Goal: Task Accomplishment & Management: Use online tool/utility

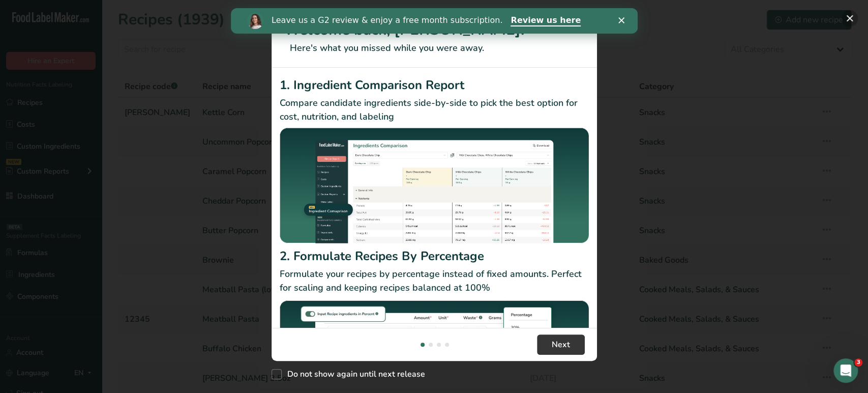
click at [854, 24] on button "New Features" at bounding box center [850, 18] width 16 height 16
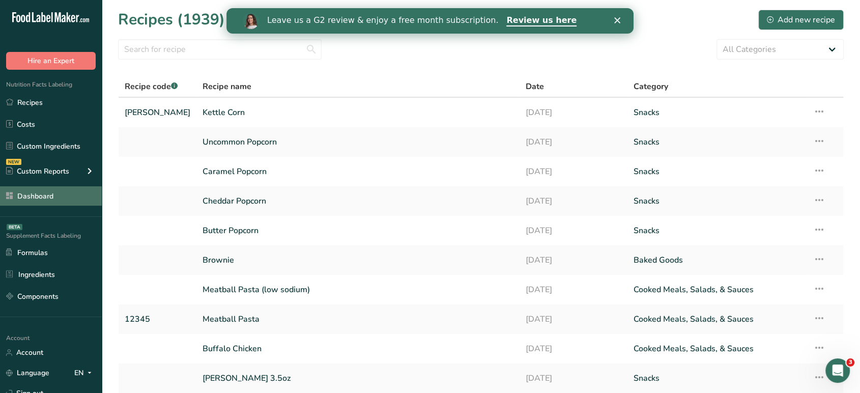
click at [63, 197] on link "Dashboard" at bounding box center [51, 195] width 102 height 19
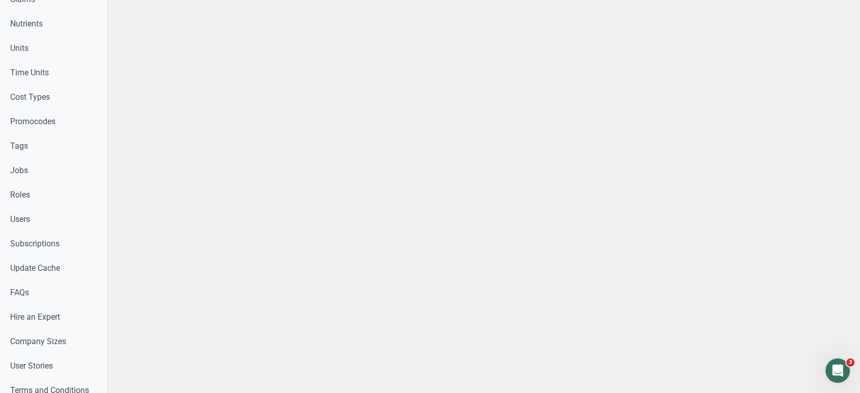
scroll to position [520, 0]
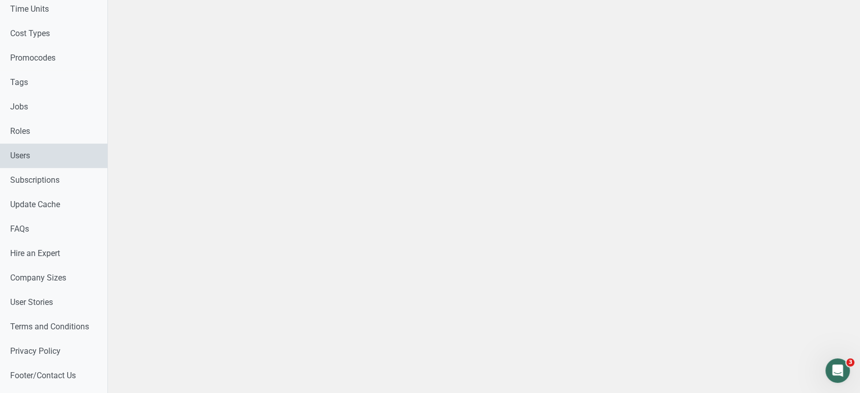
click at [46, 159] on link "Users" at bounding box center [53, 155] width 107 height 24
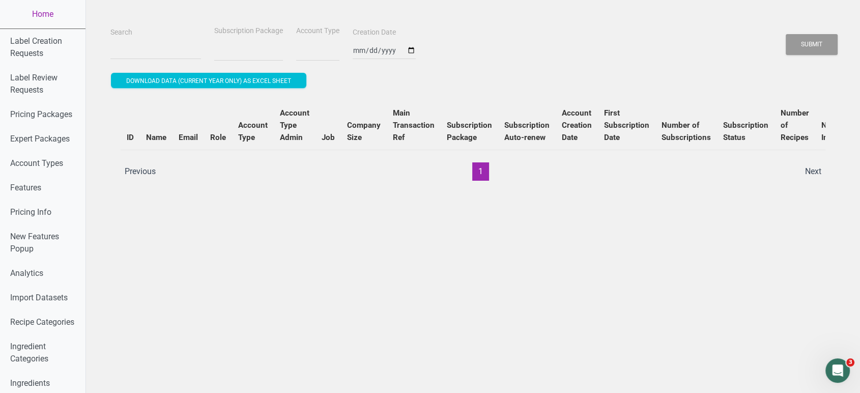
select select
click at [177, 34] on div "Search" at bounding box center [156, 43] width 96 height 34
click at [157, 50] on input "Search" at bounding box center [155, 50] width 91 height 18
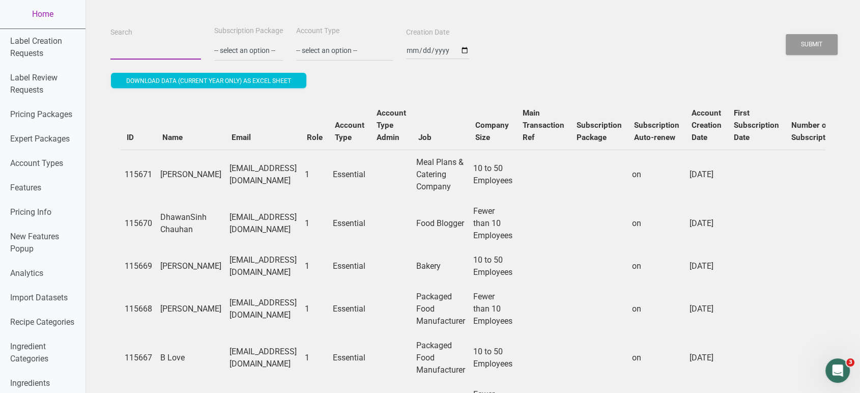
paste input "[PERSON_NAME][EMAIL_ADDRESS][DOMAIN_NAME]"
click at [786, 34] on button "Submit" at bounding box center [812, 44] width 52 height 21
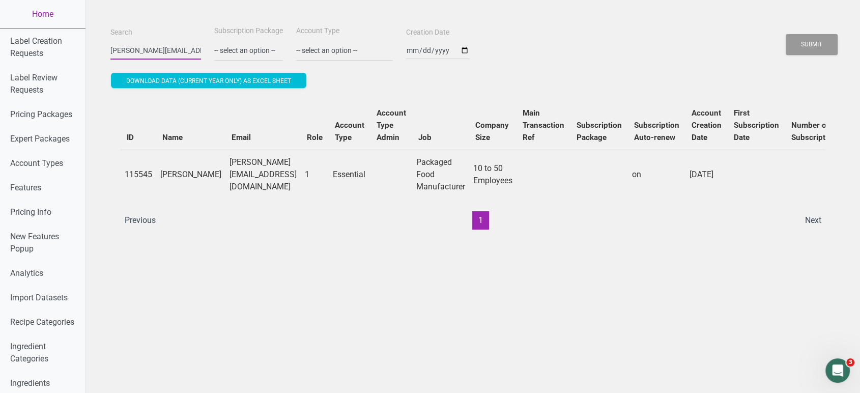
click at [786, 34] on button "Submit" at bounding box center [812, 44] width 52 height 21
type input "l"
paste input "levcol@bridgehouse.or.za"
click at [786, 34] on button "Submit" at bounding box center [812, 44] width 52 height 21
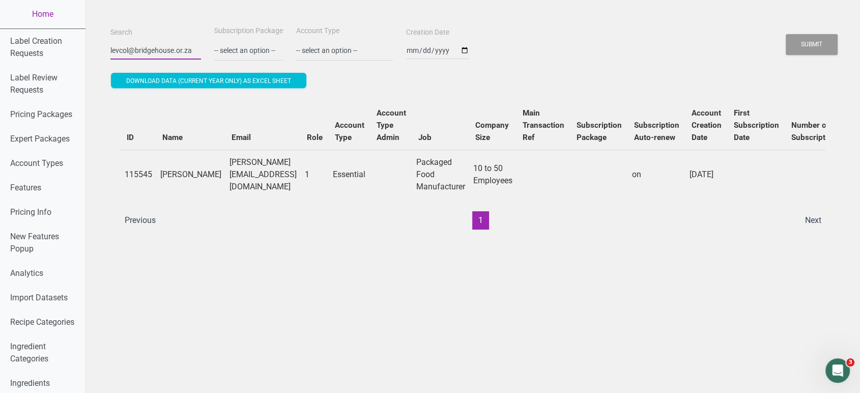
click at [786, 34] on button "Submit" at bounding box center [812, 44] width 52 height 21
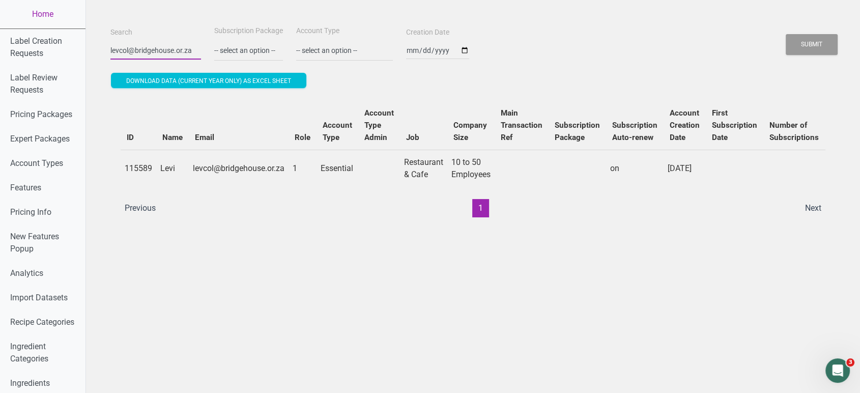
scroll to position [0, 0]
type input "l"
paste input "[EMAIL_ADDRESS][DOMAIN_NAME]"
click at [786, 34] on button "Submit" at bounding box center [812, 44] width 52 height 21
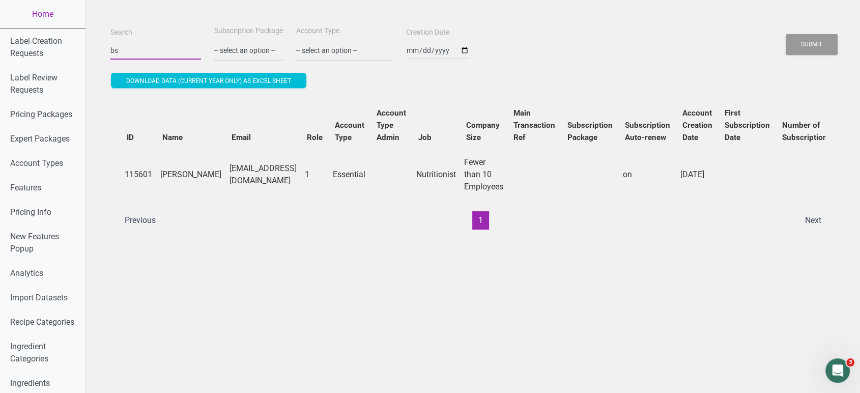
type input "b"
paste input "[EMAIL_ADDRESS][PERSON_NAME][DOMAIN_NAME]"
click at [786, 34] on button "Submit" at bounding box center [812, 44] width 52 height 21
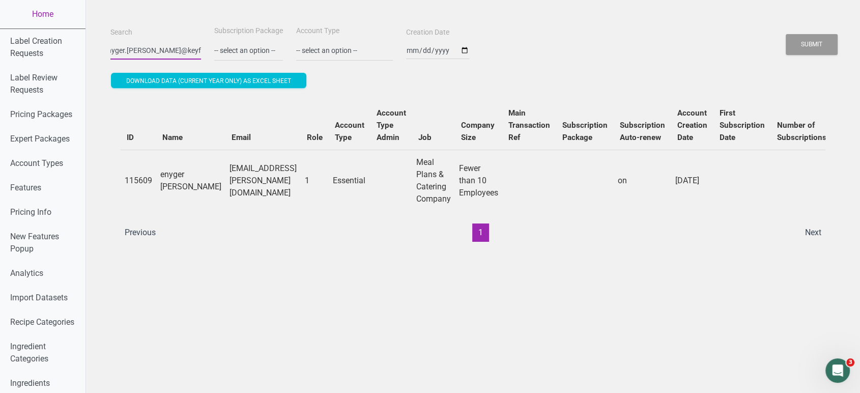
scroll to position [0, 0]
type input "e"
paste input "[PERSON_NAME][EMAIL_ADDRESS][DOMAIN_NAME]"
type input "[PERSON_NAME][EMAIL_ADDRESS][DOMAIN_NAME]"
click at [786, 34] on button "Submit" at bounding box center [812, 44] width 52 height 21
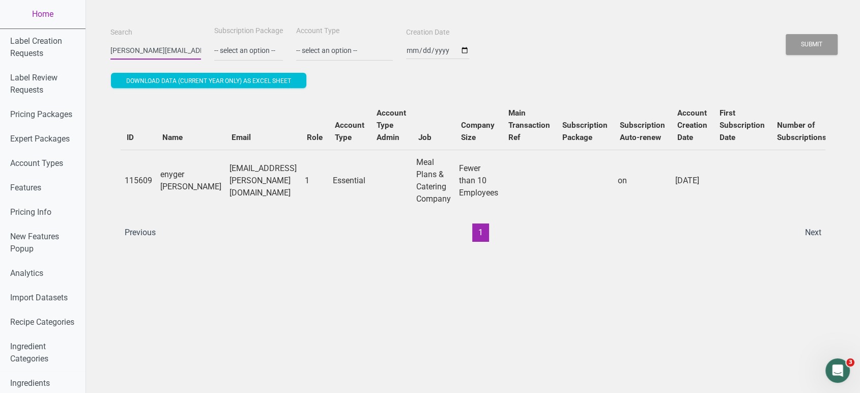
click at [786, 34] on button "Submit" at bounding box center [812, 44] width 52 height 21
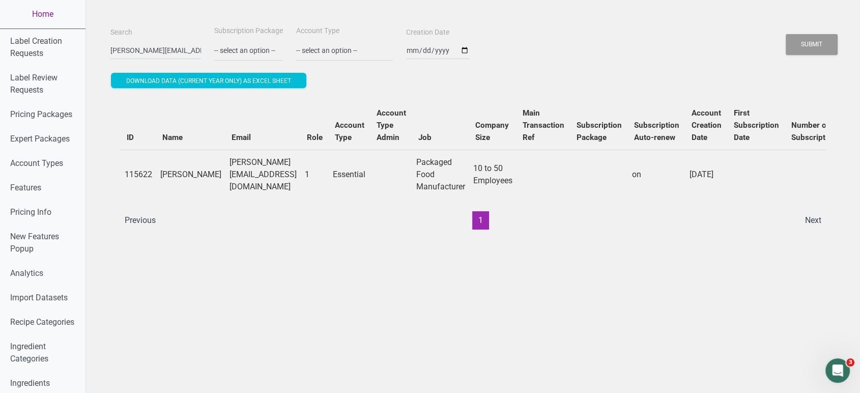
click at [20, 23] on link "Home" at bounding box center [42, 14] width 85 height 28
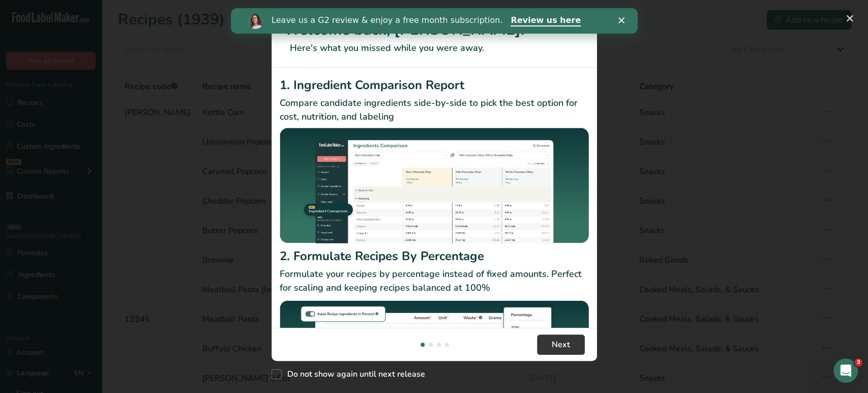
click at [620, 19] on polygon "Close" at bounding box center [621, 20] width 6 height 6
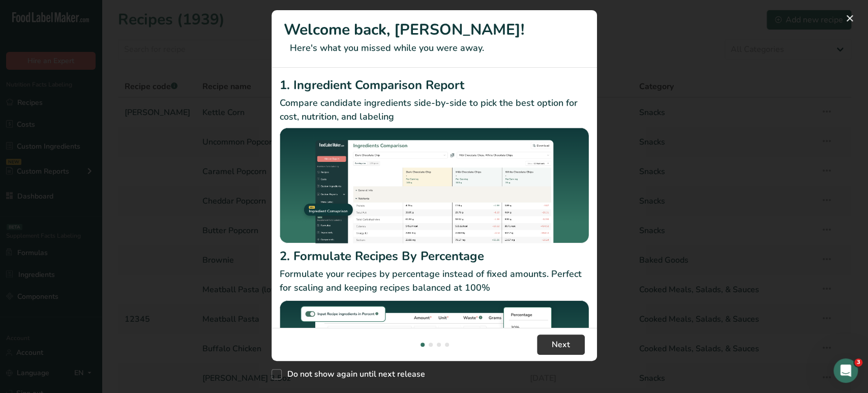
scroll to position [98, 0]
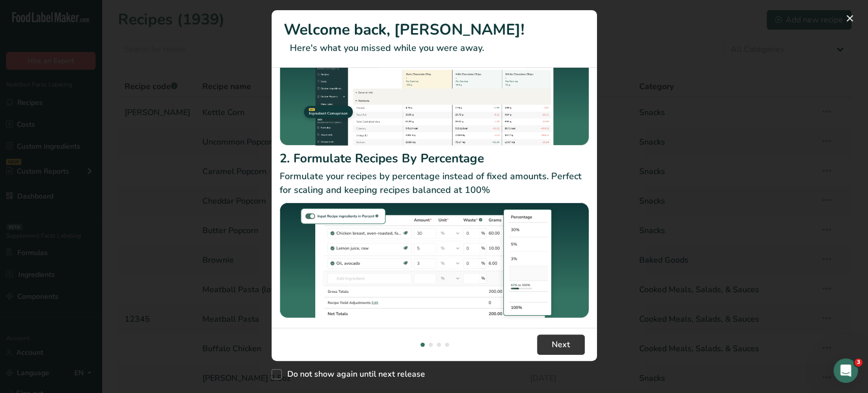
click at [560, 357] on footer "Next" at bounding box center [435, 344] width 326 height 33
click at [559, 348] on span "Next" at bounding box center [561, 344] width 18 height 12
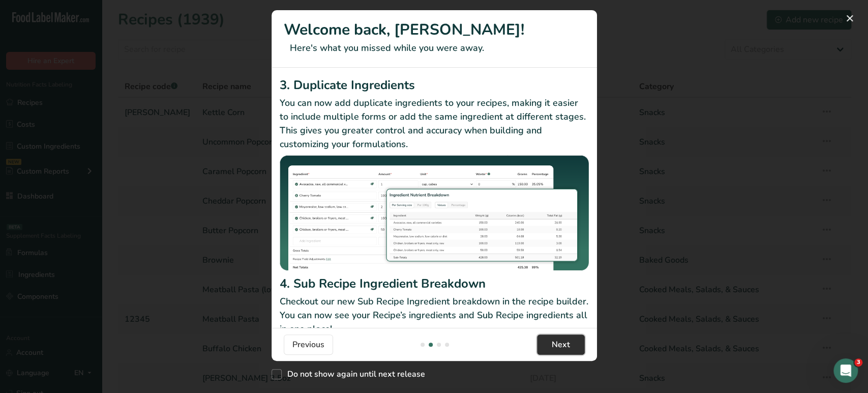
click at [559, 348] on span "Next" at bounding box center [561, 344] width 18 height 12
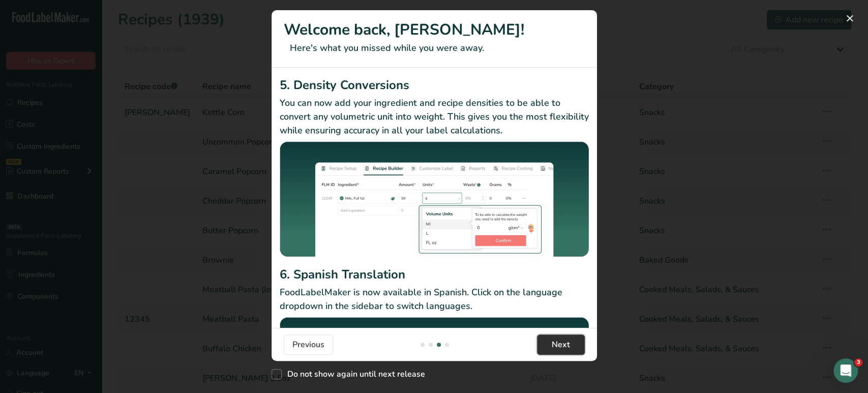
click at [559, 348] on span "Next" at bounding box center [561, 344] width 18 height 12
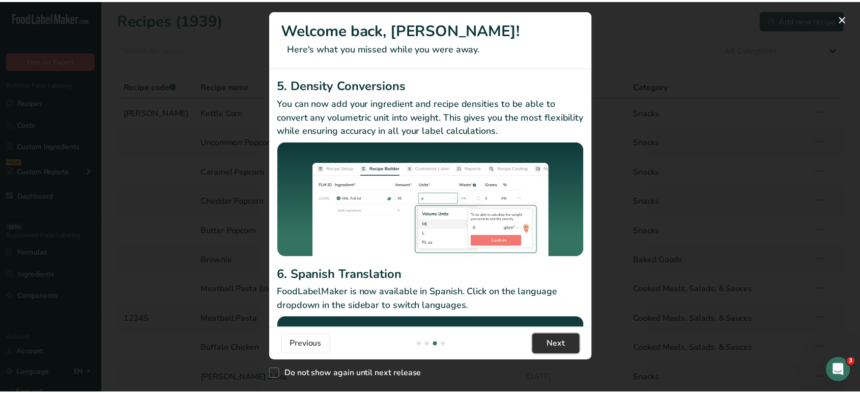
scroll to position [0, 977]
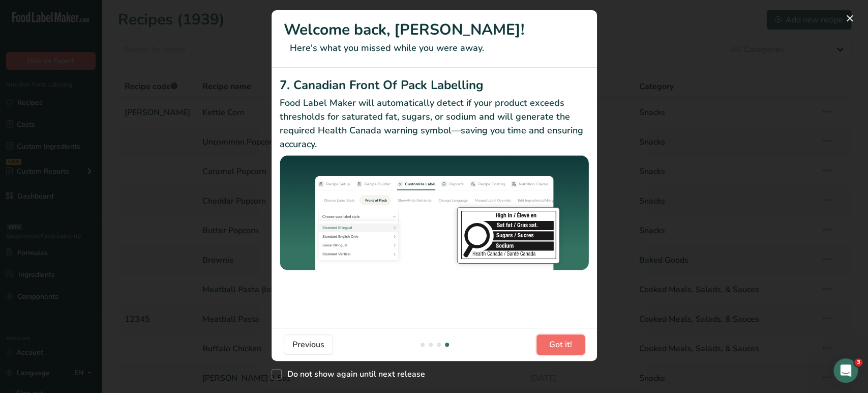
click at [559, 348] on span "Got it!" at bounding box center [560, 344] width 23 height 12
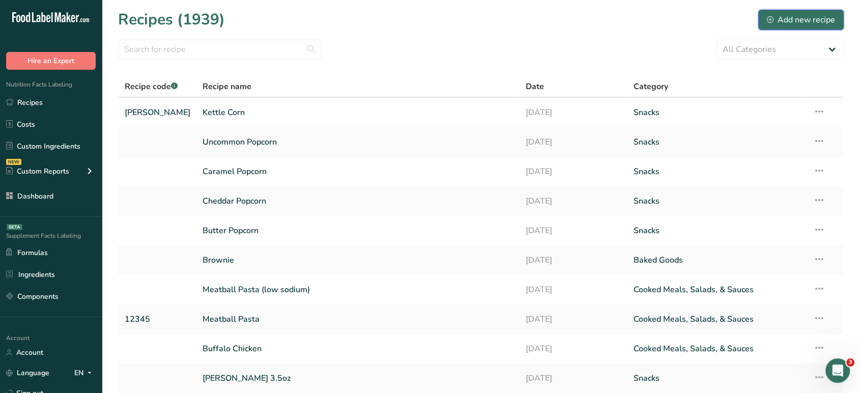
click at [783, 17] on div "Add new recipe" at bounding box center [801, 20] width 68 height 12
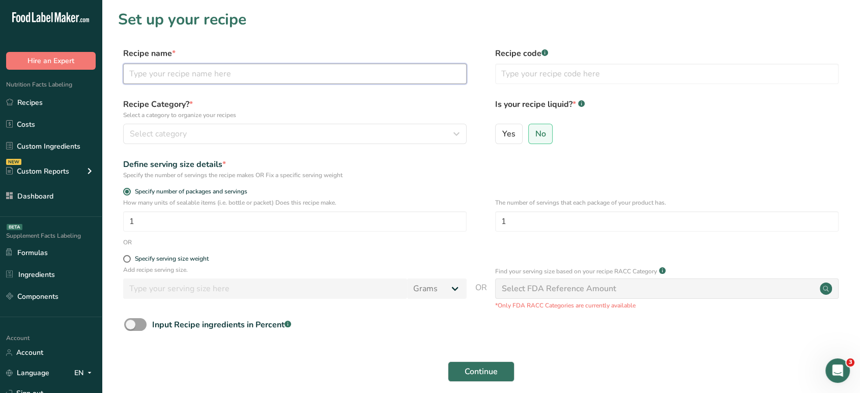
click at [223, 68] on input "text" at bounding box center [294, 74] width 343 height 20
paste input "Sea Salt 80% Cacao Dark Chocolate:"
type input "Sea Salt 80% Cacao Dark Chocolate:"
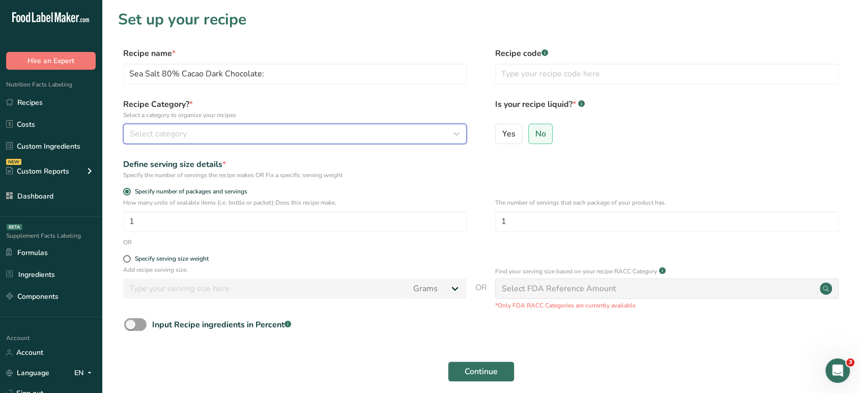
click at [211, 133] on div "Select category" at bounding box center [292, 134] width 324 height 12
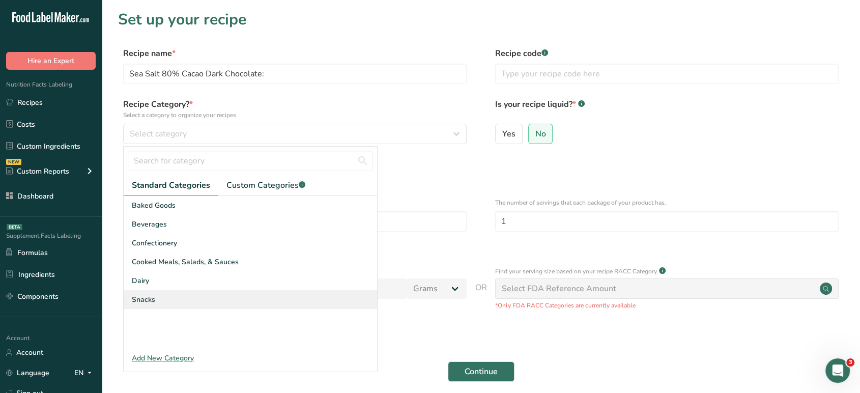
click at [208, 297] on div "Snacks" at bounding box center [250, 299] width 253 height 19
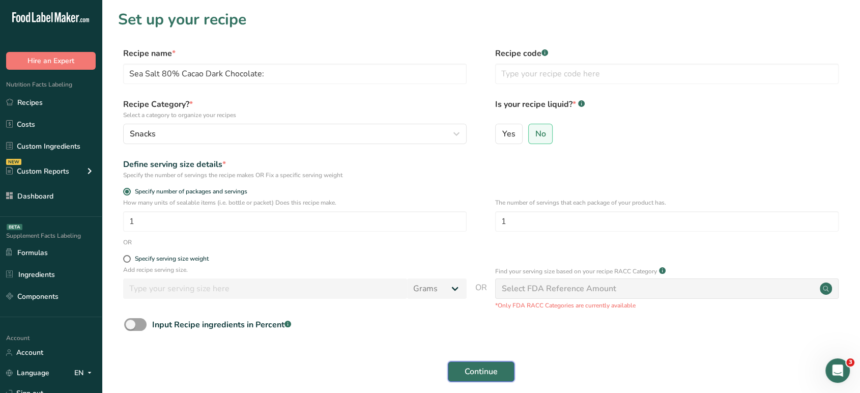
click at [468, 373] on span "Continue" at bounding box center [481, 371] width 33 height 12
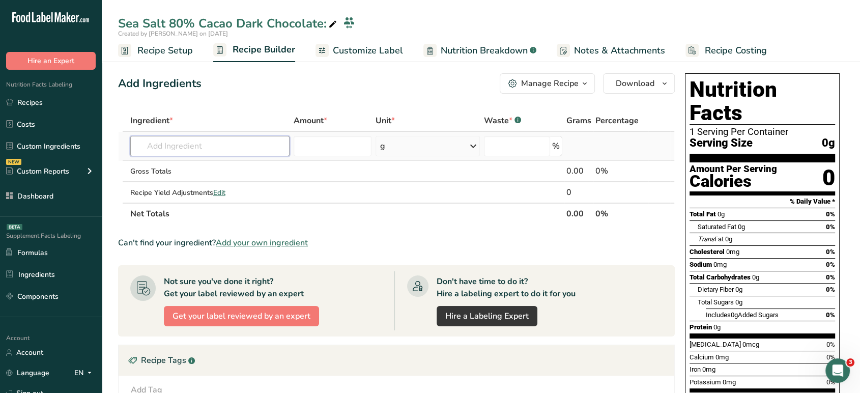
click at [212, 147] on input "text" at bounding box center [209, 146] width 159 height 20
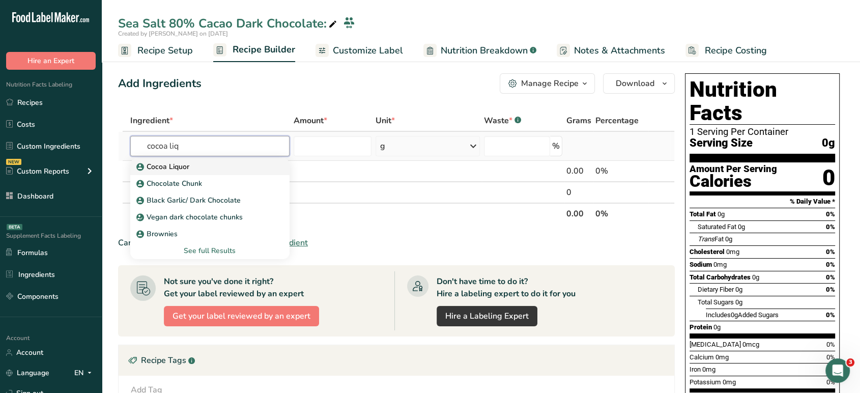
type input "cocoa liq"
click at [215, 166] on div "Cocoa Liquor" at bounding box center [201, 166] width 127 height 11
type input "Cocoa Liquor"
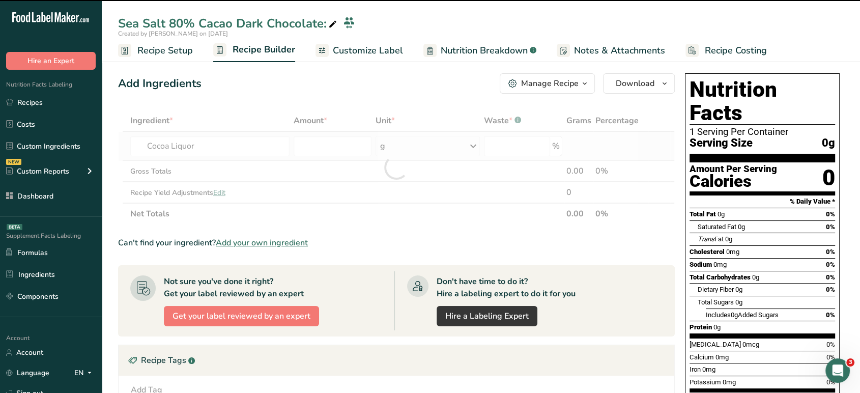
type input "0"
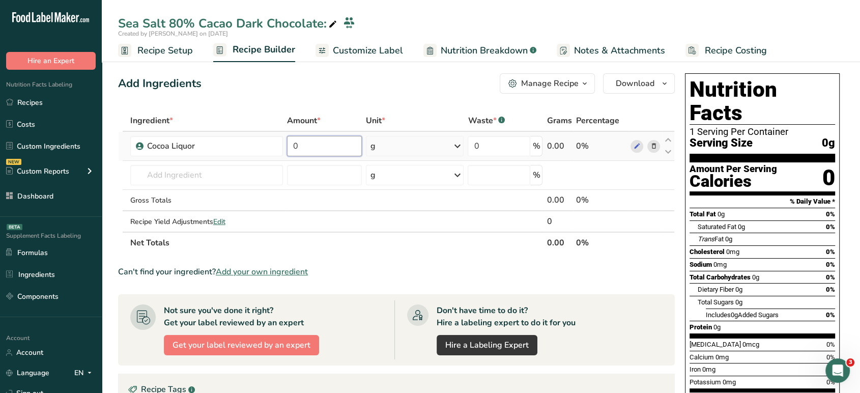
click at [317, 150] on input "0" at bounding box center [324, 146] width 74 height 20
type input "72.50"
click at [284, 77] on div "Add Ingredients Manage Recipe Delete Recipe Duplicate Recipe Scale Recipe Save …" at bounding box center [396, 83] width 557 height 20
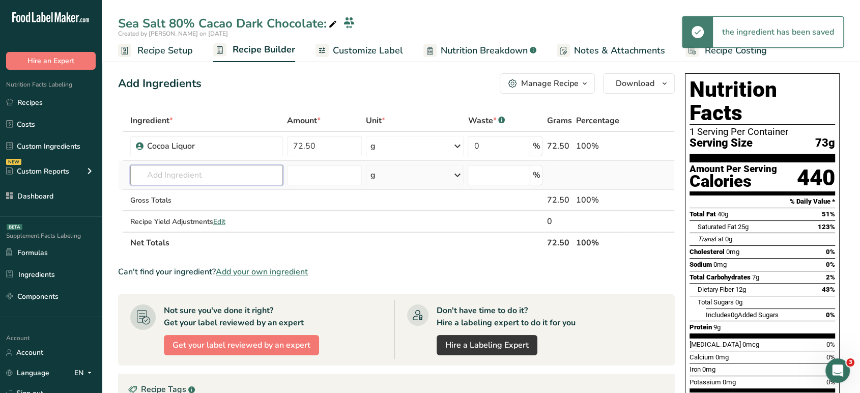
click at [239, 177] on input "text" at bounding box center [206, 175] width 153 height 20
type input "u"
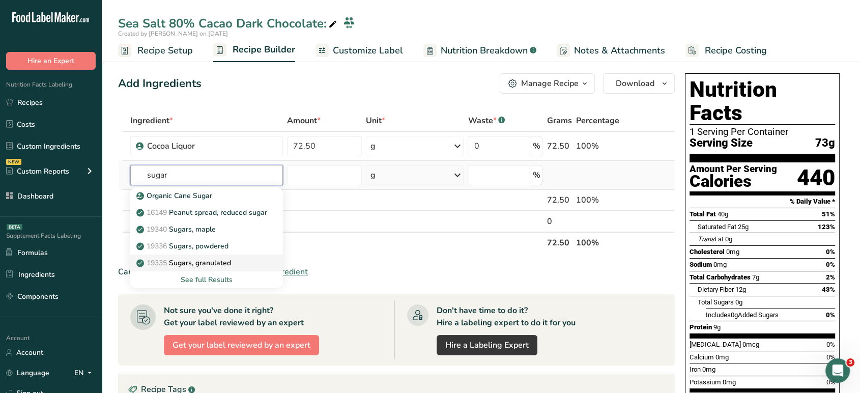
type input "sugar"
click at [228, 267] on p "19335 [GEOGRAPHIC_DATA], granulated" at bounding box center [184, 262] width 93 height 11
type input "Sugars, granulated"
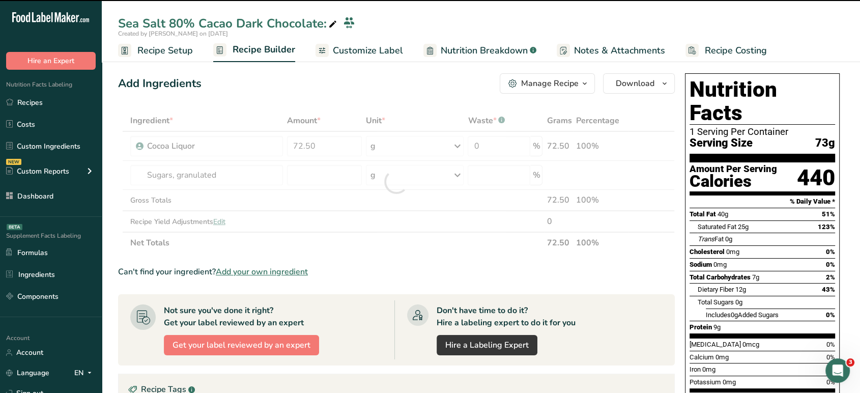
type input "0"
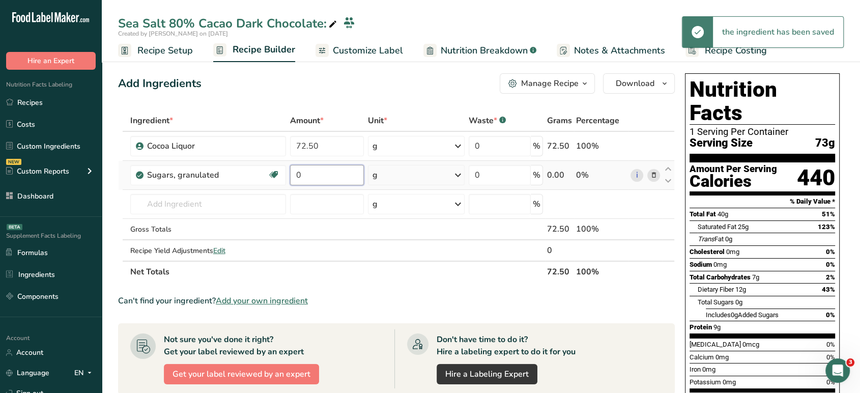
click at [334, 175] on input "0" at bounding box center [327, 175] width 74 height 20
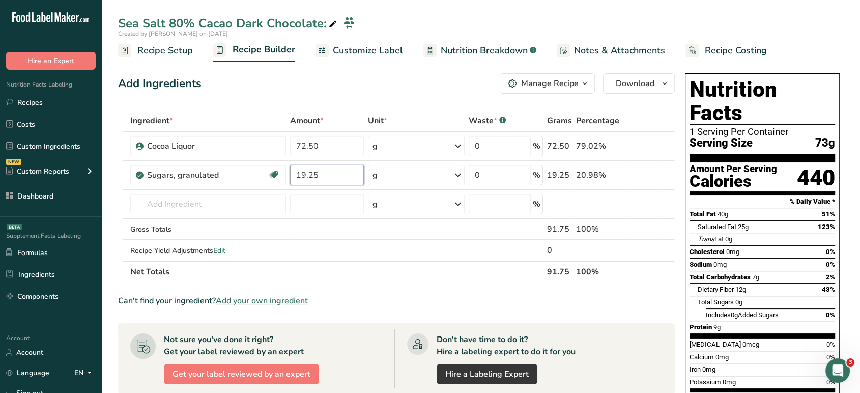
type input "19.25"
click at [285, 106] on div "Add Ingredients Manage Recipe Delete Recipe Duplicate Recipe Scale Recipe Save …" at bounding box center [399, 355] width 563 height 573
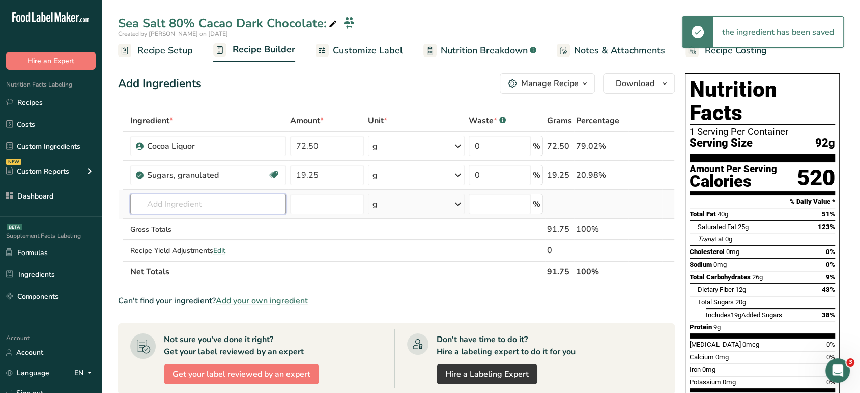
click at [271, 211] on input "text" at bounding box center [208, 204] width 156 height 20
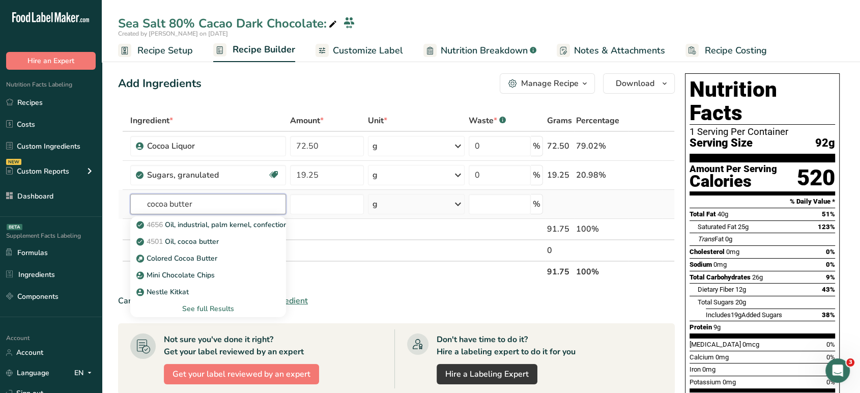
type input "cocoa butter"
click at [216, 305] on div "See full Results" at bounding box center [207, 308] width 139 height 11
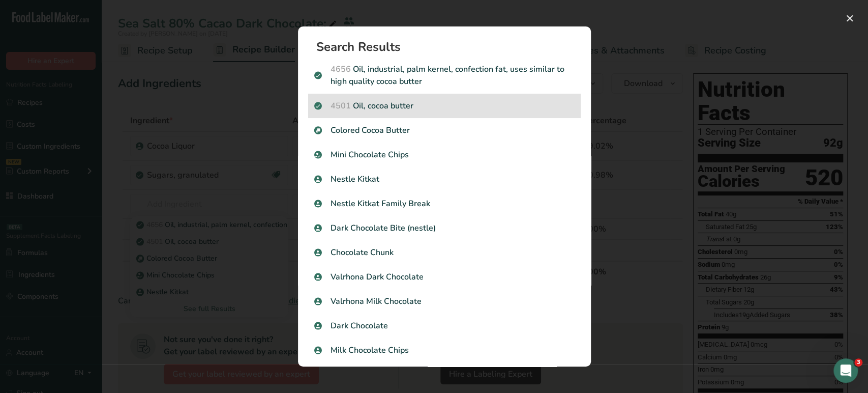
click at [423, 110] on p "4501 Oil, cocoa butter" at bounding box center [444, 106] width 260 height 12
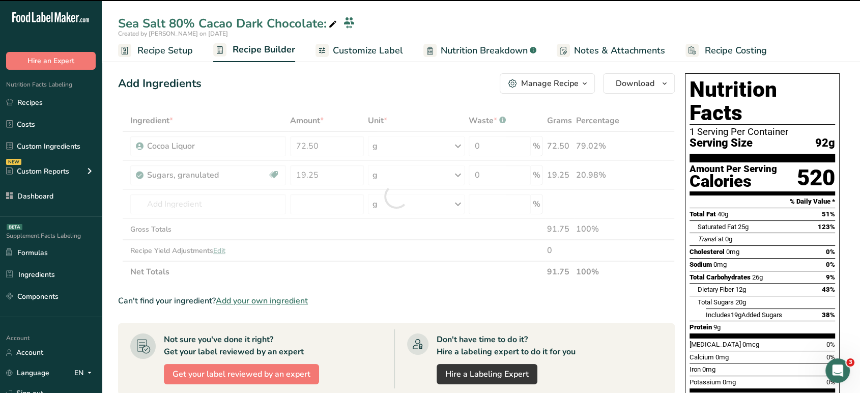
type input "0"
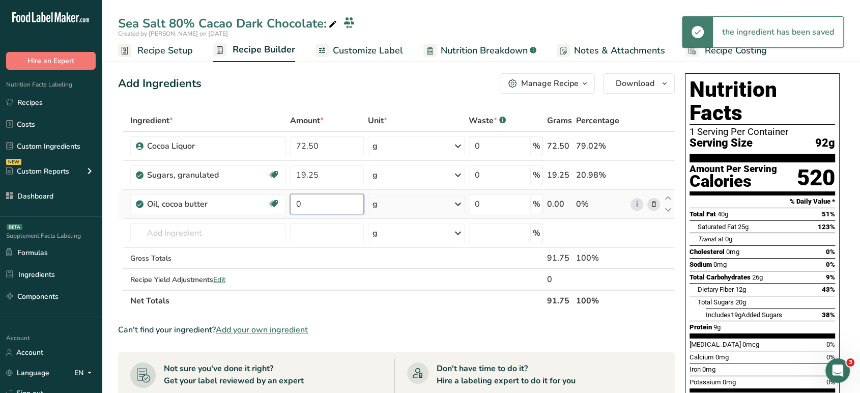
click at [323, 213] on input "0" at bounding box center [327, 204] width 74 height 20
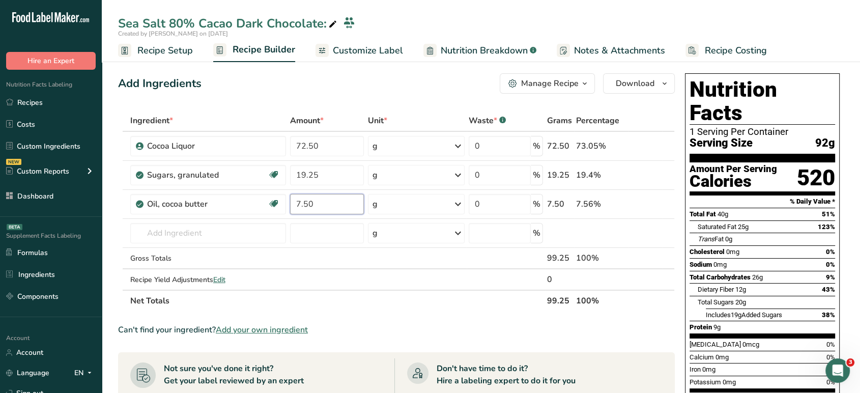
type input "7.50"
click at [319, 95] on div "Add Ingredients Manage Recipe Delete Recipe Duplicate Recipe Scale Recipe Save …" at bounding box center [399, 370] width 563 height 602
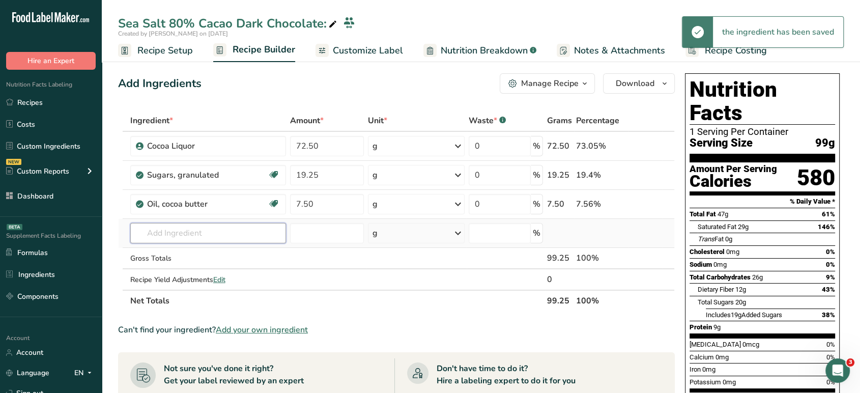
click at [215, 242] on input "text" at bounding box center [208, 233] width 156 height 20
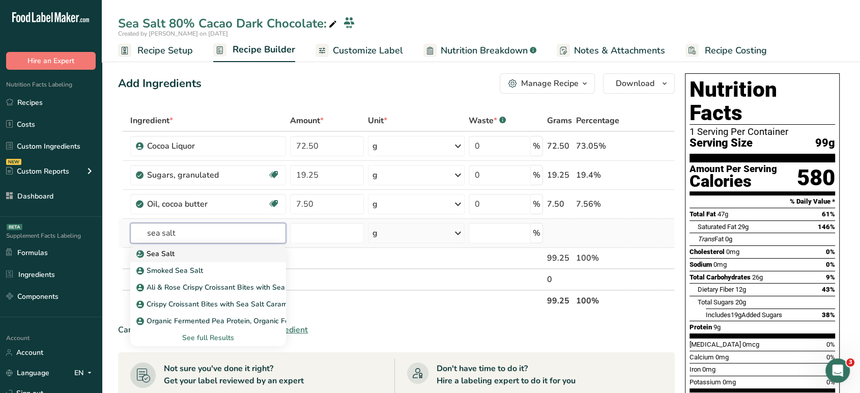
type input "sea salt"
click at [219, 253] on div "Sea Salt" at bounding box center [199, 253] width 123 height 11
type input "Sea Salt"
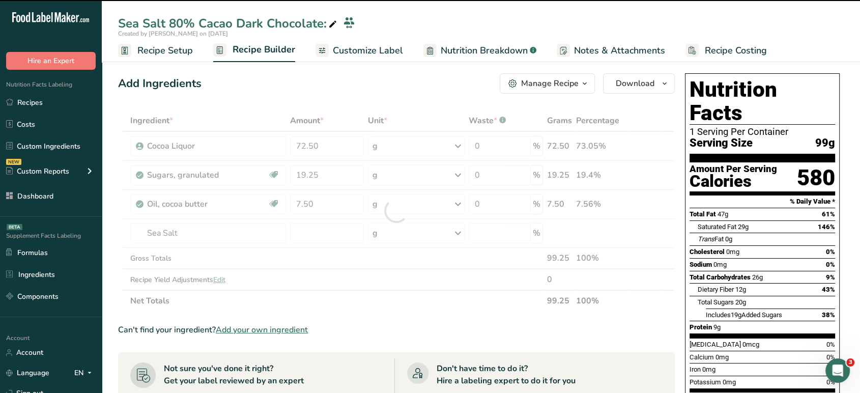
type input "0"
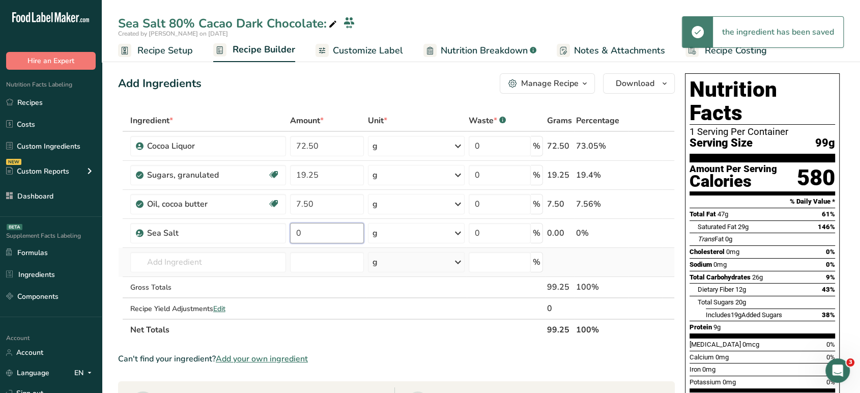
drag, startPoint x: 319, startPoint y: 242, endPoint x: 313, endPoint y: 250, distance: 9.9
click at [313, 250] on tbody "Cocoa Liquor 72.50 g Weight Units g kg mg See more Volume Units l Volume units …" at bounding box center [397, 225] width 556 height 187
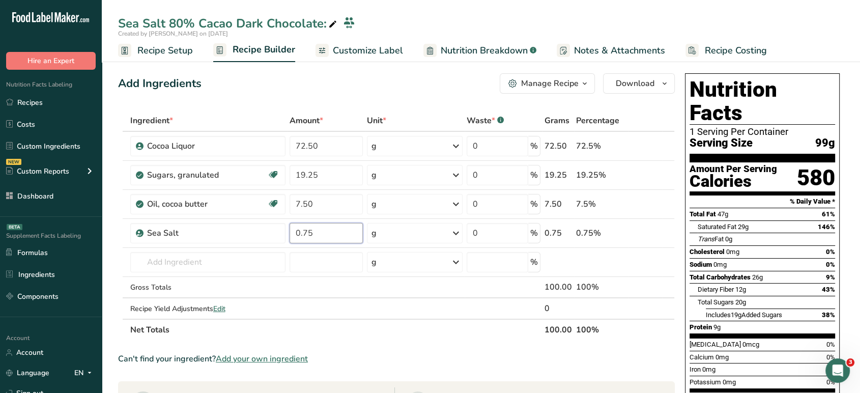
type input "0.75"
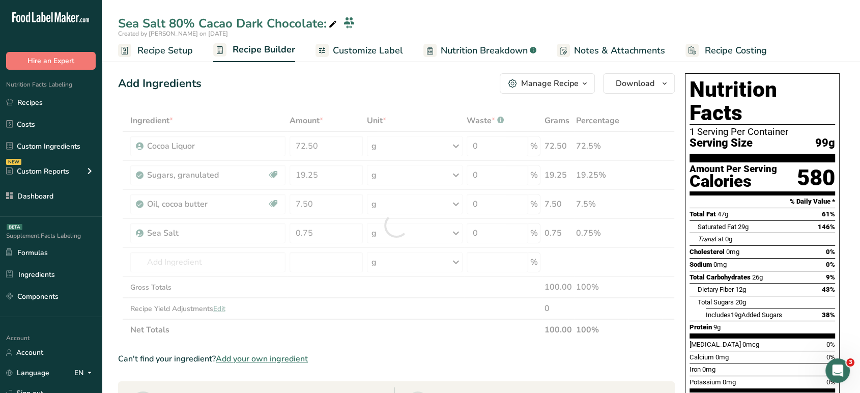
click at [289, 109] on div "Add Ingredients Manage Recipe Delete Recipe Duplicate Recipe Scale Recipe Save …" at bounding box center [399, 384] width 563 height 631
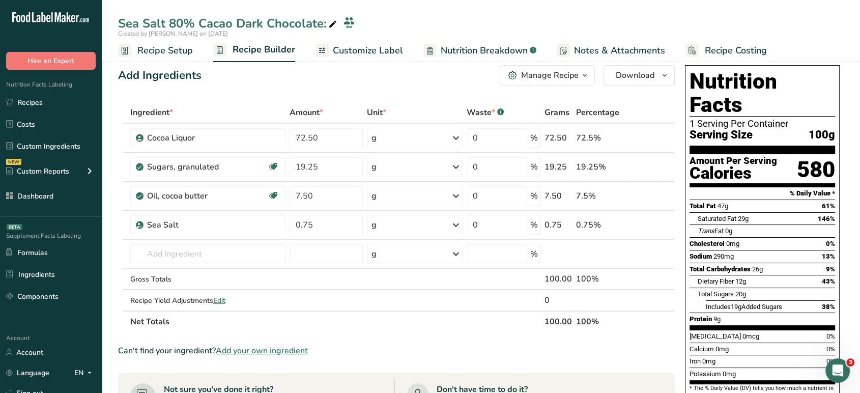
scroll to position [4, 0]
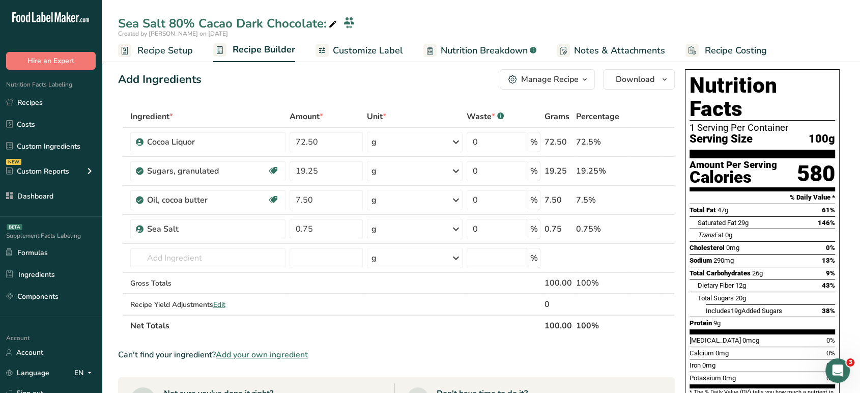
click at [174, 55] on span "Recipe Setup" at bounding box center [164, 51] width 55 height 14
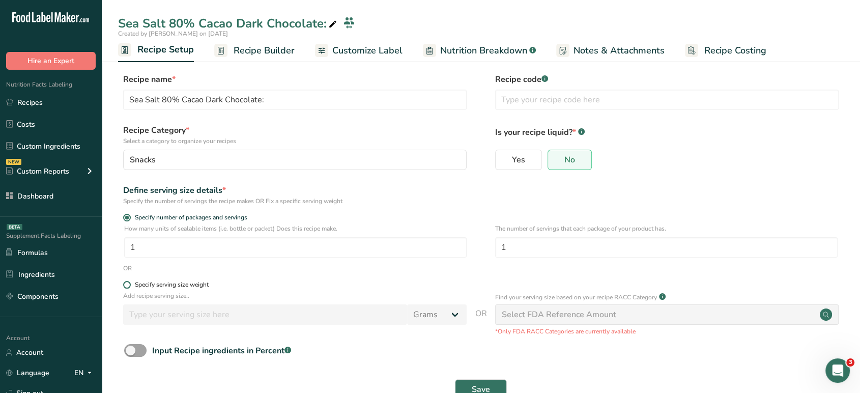
click at [129, 287] on span at bounding box center [127, 285] width 8 height 8
click at [129, 287] on input "Specify serving size weight" at bounding box center [126, 284] width 7 height 7
radio input "true"
radio input "false"
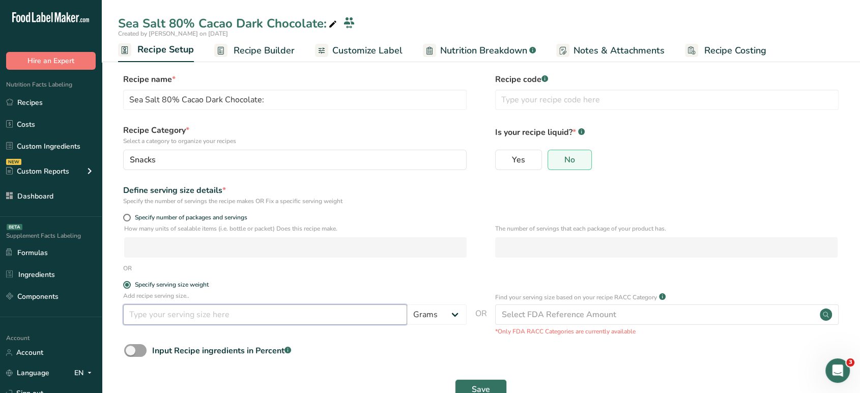
click at [242, 308] on input "number" at bounding box center [265, 314] width 284 height 20
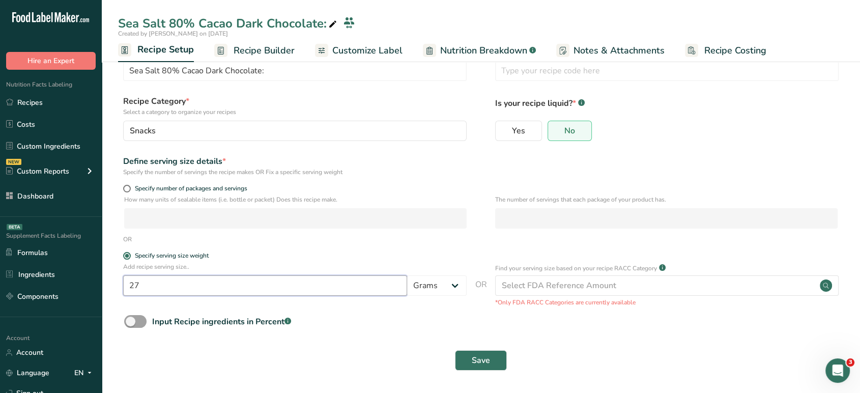
type input "27"
click at [508, 351] on div "Save" at bounding box center [480, 360] width 713 height 20
click at [466, 368] on button "Save" at bounding box center [481, 360] width 52 height 20
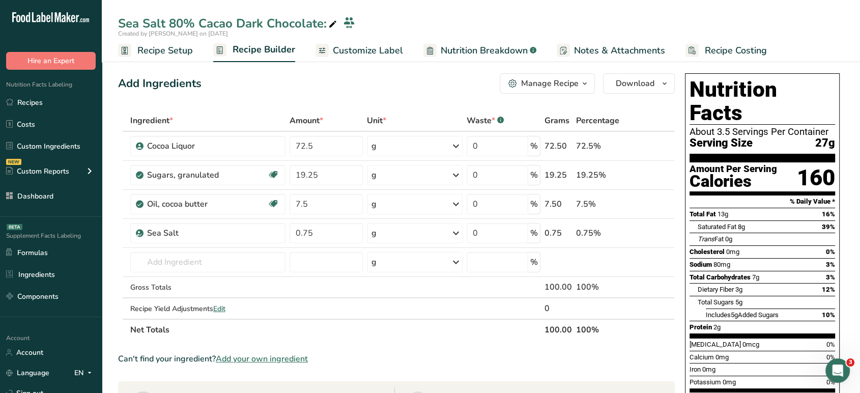
click at [352, 50] on span "Customize Label" at bounding box center [368, 51] width 70 height 14
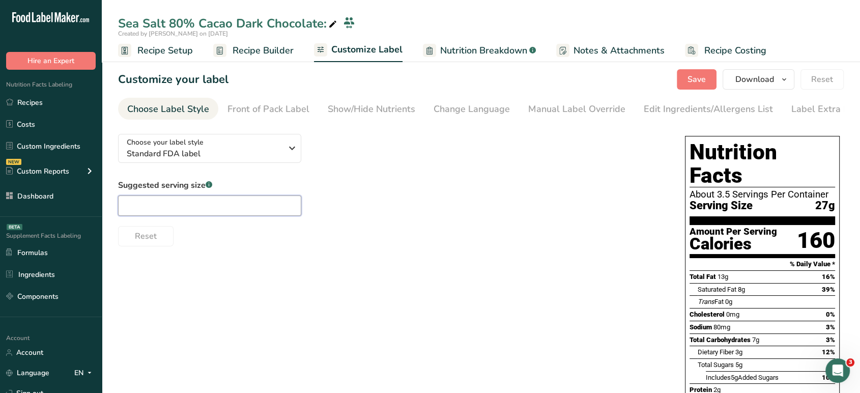
click at [215, 200] on input "text" at bounding box center [209, 205] width 183 height 20
type input "4"
type input "4 pieces"
click at [575, 105] on div "Manual Label Override" at bounding box center [576, 109] width 97 height 14
type input "4 pieces (27g)"
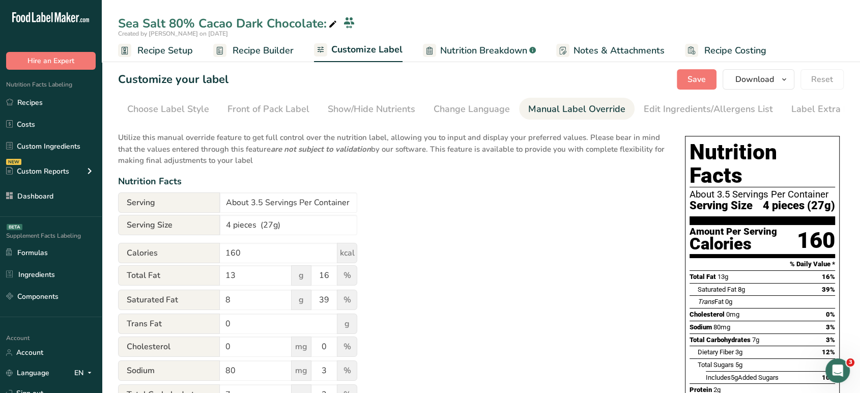
scroll to position [0, 14]
drag, startPoint x: 263, startPoint y: 209, endPoint x: 215, endPoint y: 205, distance: 47.5
click at [215, 205] on div "Serving About 3.5 Servings Per Container" at bounding box center [237, 202] width 239 height 20
click at [265, 203] on input "1 Servings Per Container" at bounding box center [288, 202] width 137 height 20
type input "1 Serving Per Container"
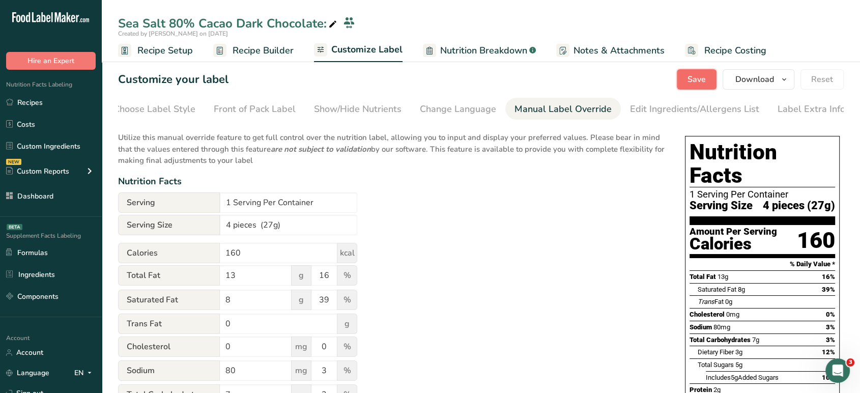
click at [696, 78] on span "Save" at bounding box center [696, 79] width 18 height 12
click at [684, 106] on div "Edit Ingredients/Allergens List" at bounding box center [694, 109] width 129 height 14
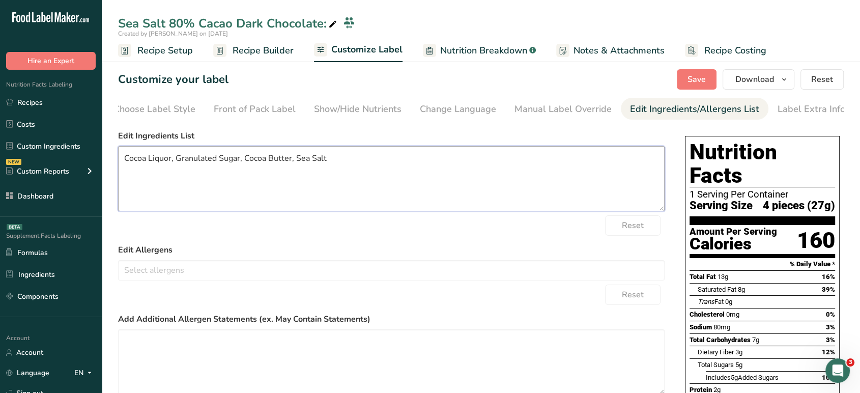
click at [125, 163] on textarea "Cocoa Liquor, Granulated Sugar, Cocoa Butter, Sea Salt" at bounding box center [391, 178] width 546 height 65
click at [247, 158] on textarea "Organic Cocoa Liquor, Granulated Sugar, Cocoa Butter, Sea Salt" at bounding box center [391, 178] width 546 height 65
click at [263, 165] on textarea "Organic Cocoa Liquor, Organic Sugar, Cocoa Butter, Sea Salt" at bounding box center [391, 178] width 546 height 65
click at [374, 164] on textarea "Organic Cocoa Liquor, Organic Sugar, Organic Cocoa Butter, Sea Salt" at bounding box center [391, 178] width 546 height 65
type textarea "Organic Cocoa Liquor, Organic Sugar, Organic Cocoa Butter, Sea Salt."
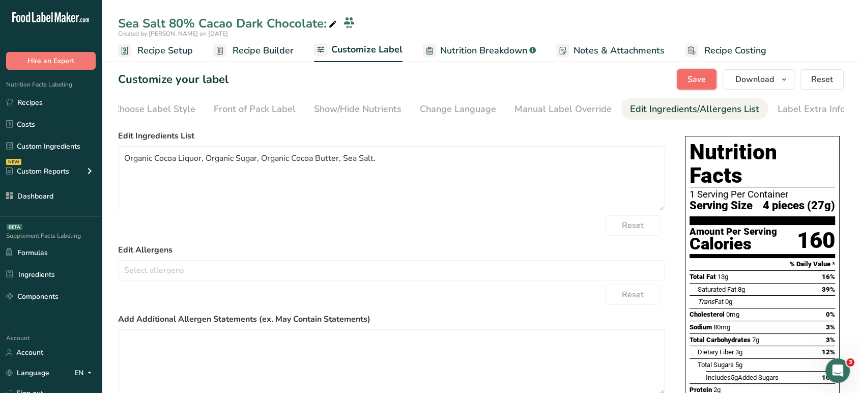
click at [709, 73] on button "Save" at bounding box center [697, 79] width 40 height 20
click at [768, 77] on span "Download" at bounding box center [754, 79] width 39 height 12
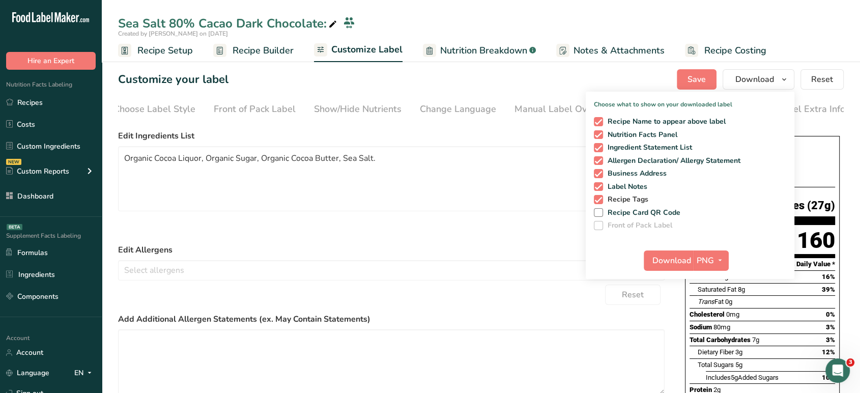
click at [597, 199] on span at bounding box center [598, 199] width 9 height 9
click at [597, 199] on input "Recipe Tags" at bounding box center [597, 199] width 7 height 7
checkbox input "false"
click at [600, 185] on span at bounding box center [598, 186] width 9 height 9
click at [600, 185] on input "Label Notes" at bounding box center [597, 186] width 7 height 7
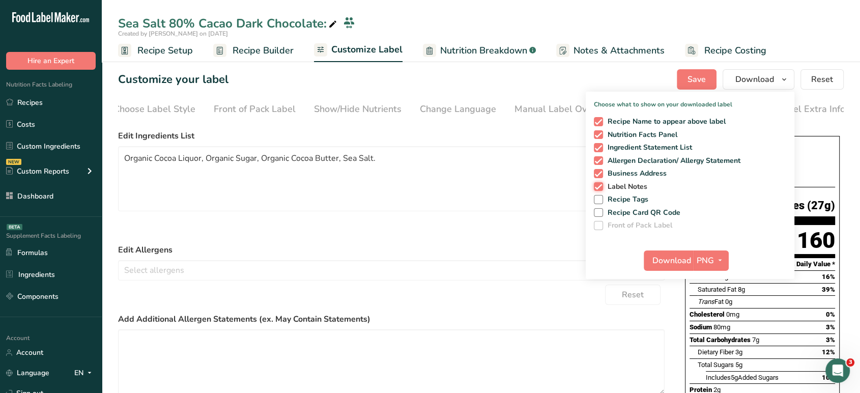
checkbox input "false"
click at [716, 260] on icon "button" at bounding box center [720, 260] width 8 height 13
click at [720, 328] on link "PDF" at bounding box center [712, 331] width 33 height 17
click at [679, 262] on span "Download" at bounding box center [672, 260] width 39 height 12
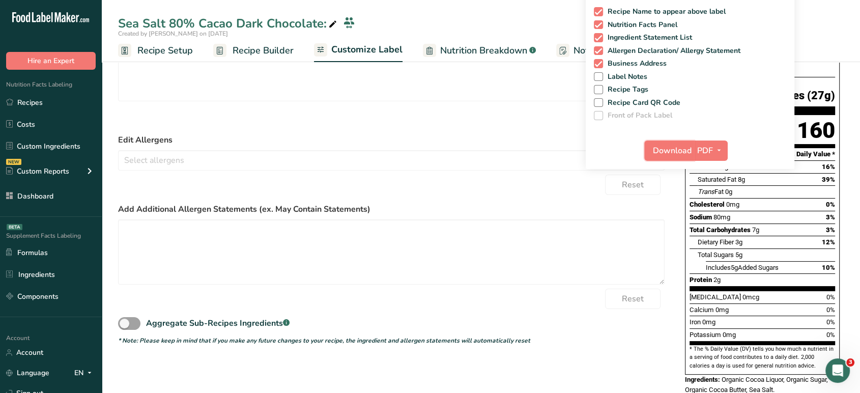
scroll to position [115, 0]
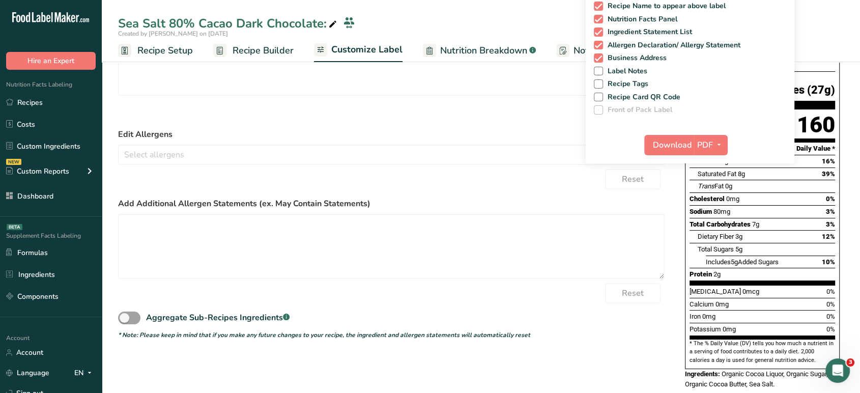
click at [852, 225] on section "Customize your label Save Download Choose what to show on your downloaded label…" at bounding box center [481, 176] width 758 height 478
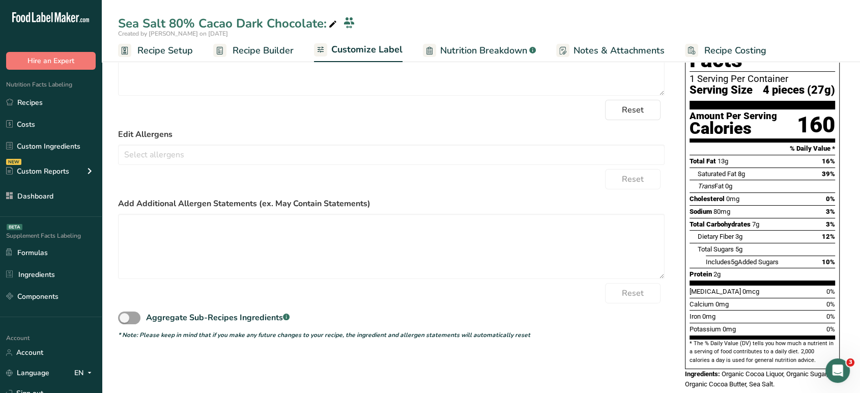
click at [178, 56] on span "Recipe Setup" at bounding box center [164, 51] width 55 height 14
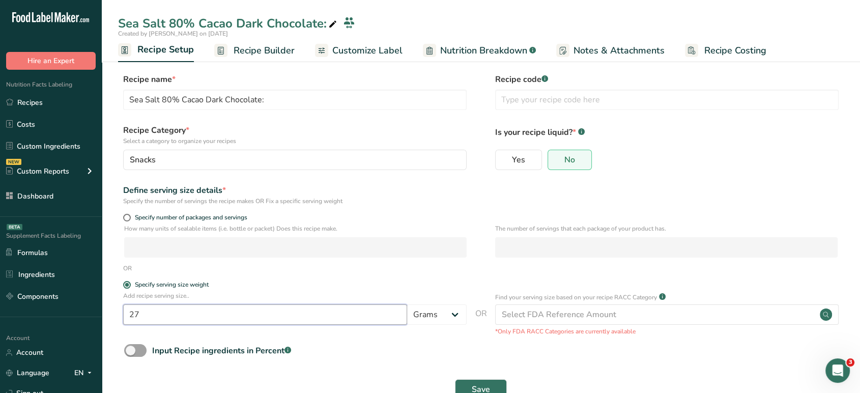
drag, startPoint x: 161, startPoint y: 320, endPoint x: 117, endPoint y: 312, distance: 44.4
click at [117, 312] on section "Recipe name * Sea Salt 80% Cacao Dark Chocolate: Recipe code .a-a{fill:#347362;…" at bounding box center [481, 237] width 758 height 369
type input "80"
click at [488, 387] on span "Save" at bounding box center [481, 389] width 18 height 12
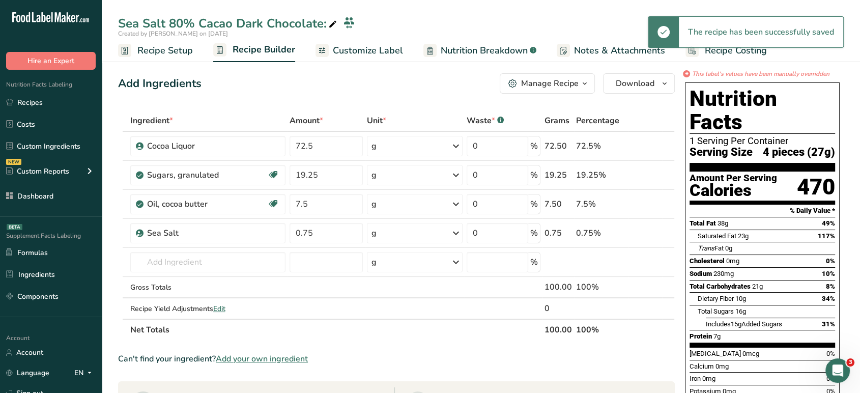
click at [375, 51] on span "Customize Label" at bounding box center [368, 51] width 70 height 14
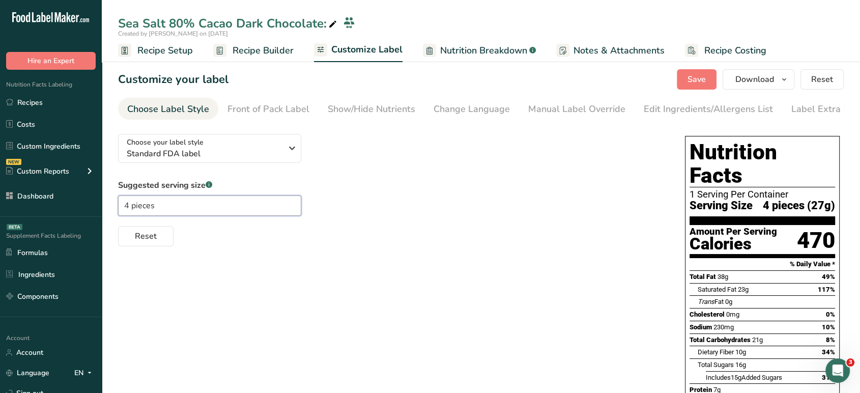
drag, startPoint x: 164, startPoint y: 211, endPoint x: 95, endPoint y: 215, distance: 68.8
click at [95, 215] on div ".a-20{fill:#fff;} Hire an Expert Nutrition Facts Labeling Recipes Costs Custom …" at bounding box center [430, 265] width 860 height 531
type input "2"
type input "2 (80g)"
type input "2."
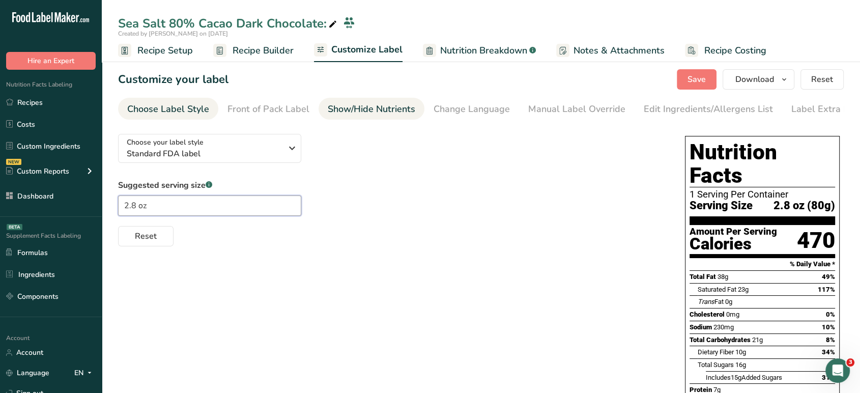
type input "2.8 oz"
click at [382, 113] on div "Show/Hide Nutrients" at bounding box center [372, 109] width 88 height 14
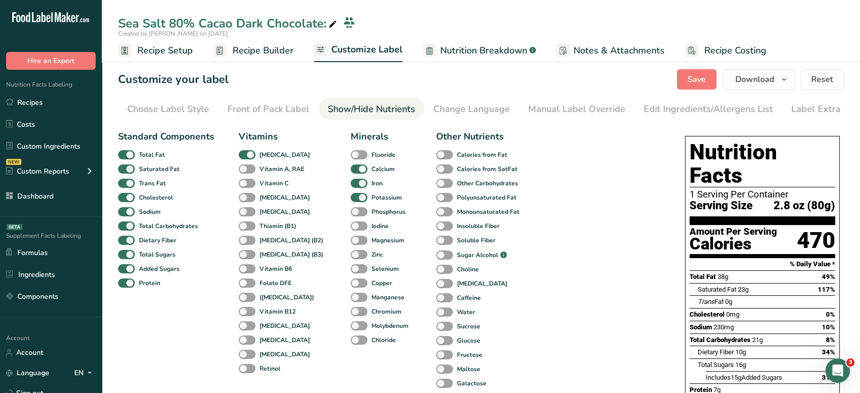
scroll to position [0, 14]
click at [479, 108] on div "Change Language" at bounding box center [458, 109] width 76 height 14
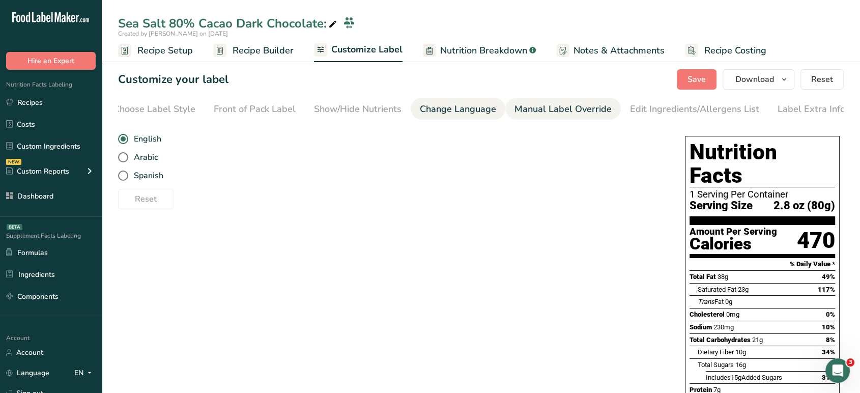
click at [539, 108] on div "Manual Label Override" at bounding box center [562, 109] width 97 height 14
type input "2.8 oz (80g)"
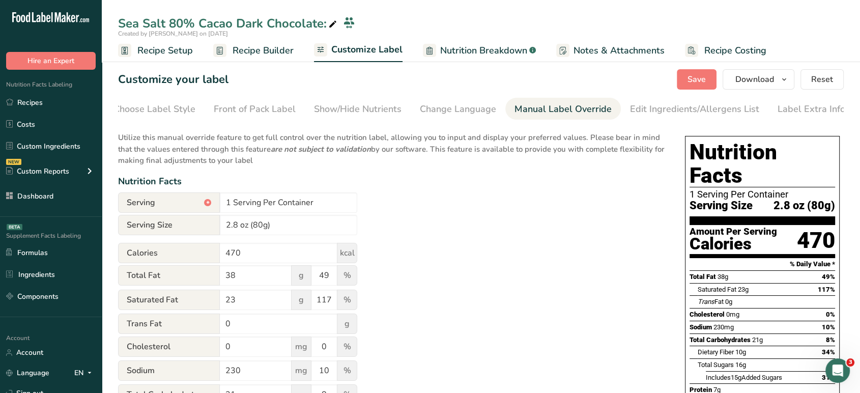
click at [677, 77] on div "Customize your label Save Download Choose what to show on your downloaded label…" at bounding box center [481, 79] width 726 height 20
click at [680, 78] on button "Save" at bounding box center [697, 79] width 40 height 20
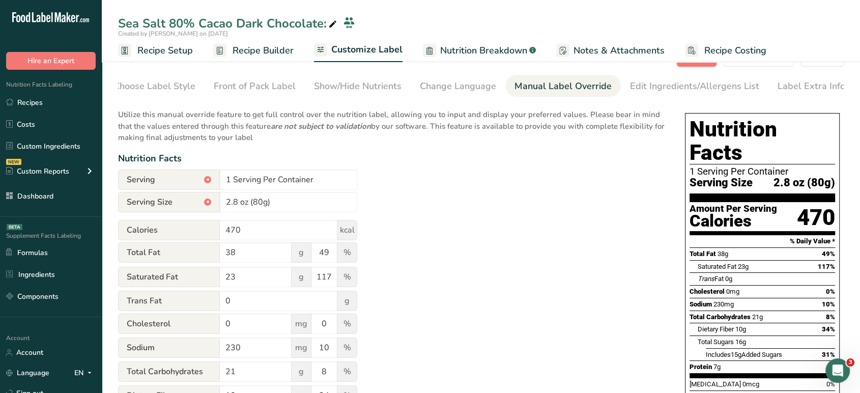
scroll to position [0, 0]
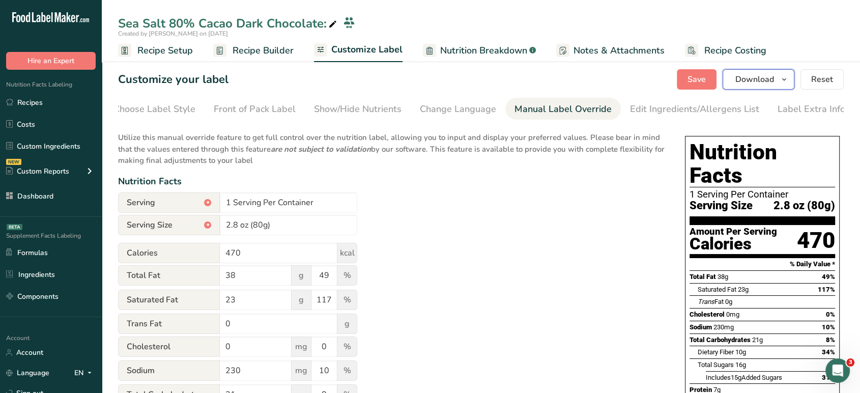
click at [772, 77] on span "Download" at bounding box center [754, 79] width 39 height 12
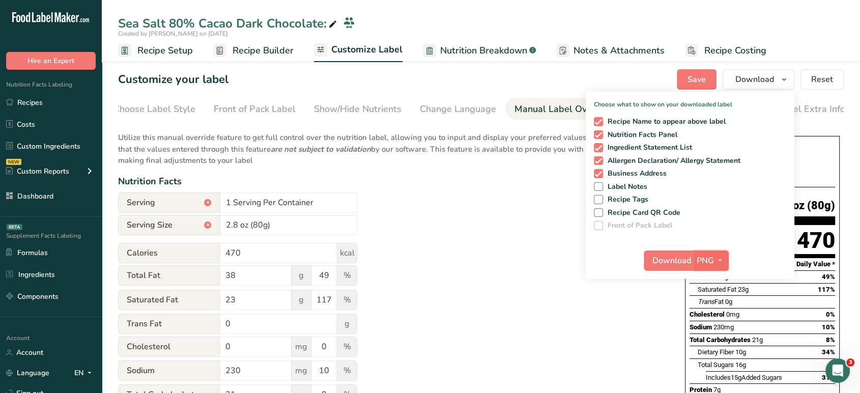
click at [716, 255] on icon "button" at bounding box center [720, 260] width 8 height 13
click at [714, 329] on link "PDF" at bounding box center [712, 331] width 33 height 17
click at [672, 263] on span "Download" at bounding box center [672, 260] width 39 height 12
click at [46, 95] on link "Recipes" at bounding box center [51, 102] width 102 height 19
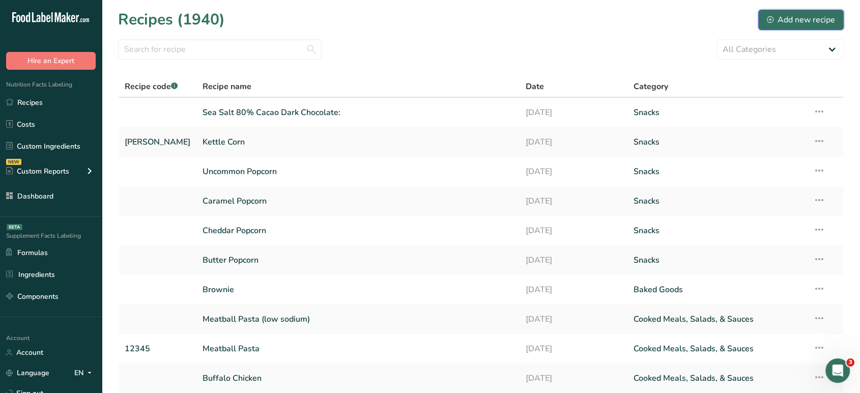
click at [787, 17] on div "Add new recipe" at bounding box center [801, 20] width 68 height 12
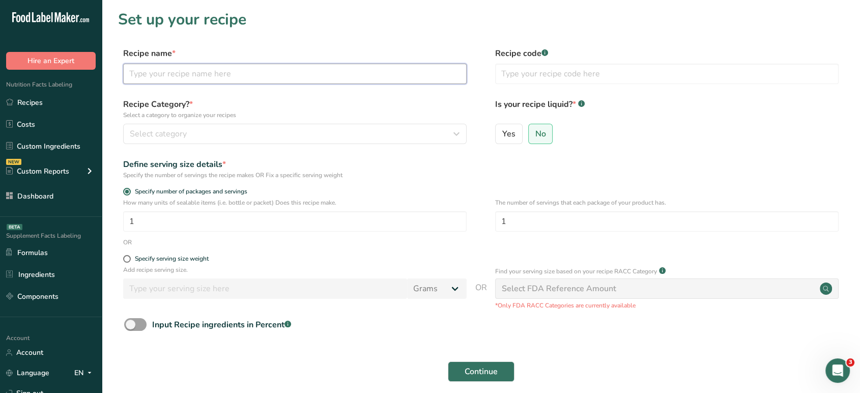
click at [460, 69] on input "text" at bounding box center [294, 74] width 343 height 20
paste input "Tiger Nut & Hazelnut 70% Cacao Dark Chocolate:"
type input "Tiger Nut & Hazelnut 70% Cacao Dark Chocolate"
click at [448, 361] on button "Continue" at bounding box center [481, 371] width 67 height 20
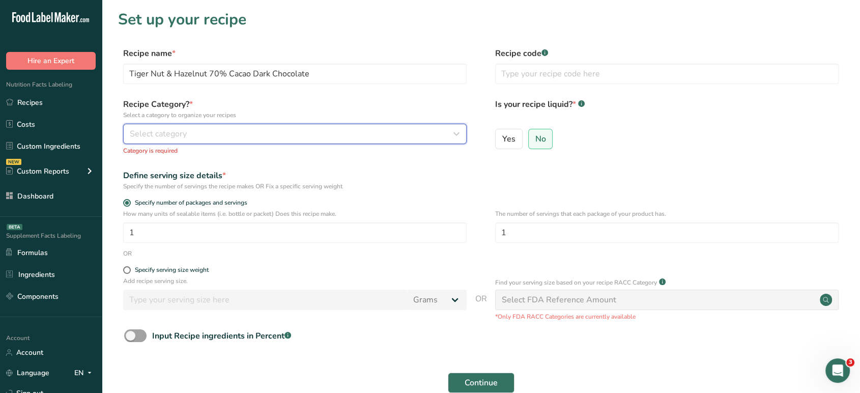
click at [438, 133] on div "Select category" at bounding box center [292, 134] width 324 height 12
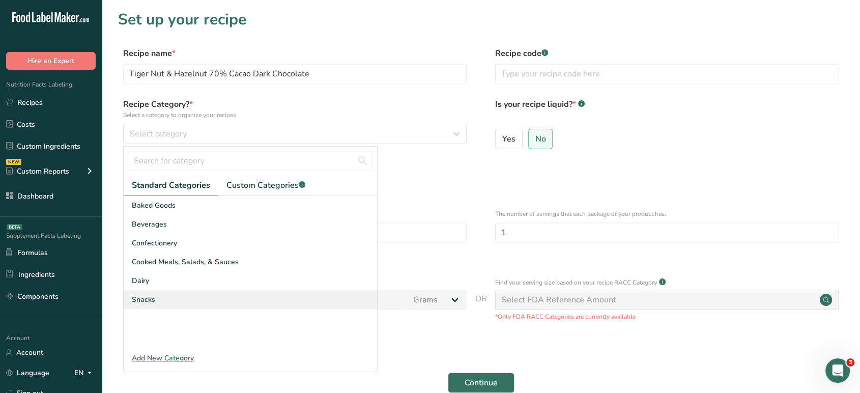
click at [300, 299] on div "Snacks" at bounding box center [250, 299] width 253 height 19
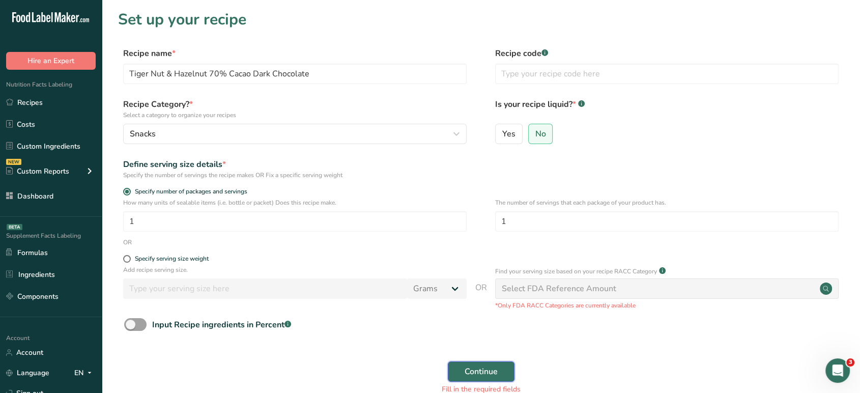
click at [479, 375] on span "Continue" at bounding box center [481, 371] width 33 height 12
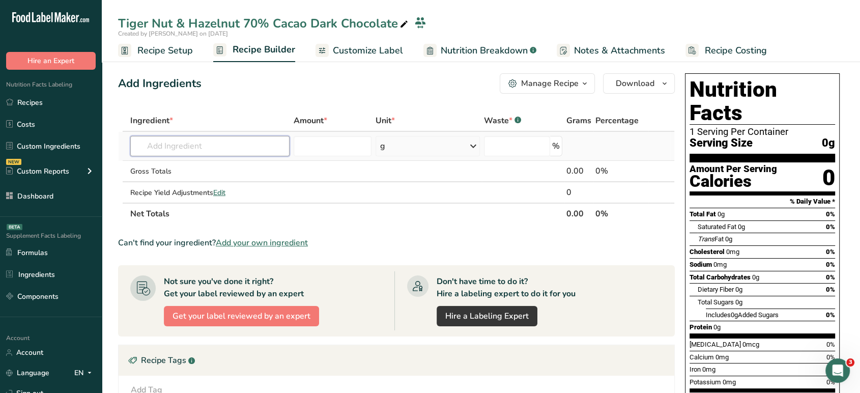
click at [252, 140] on input "text" at bounding box center [209, 146] width 159 height 20
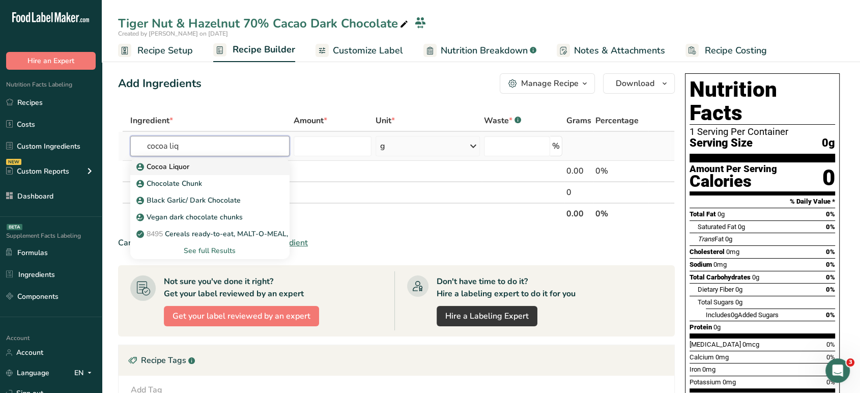
type input "cocoa liq"
click at [233, 169] on div "Cocoa Liquor" at bounding box center [201, 166] width 127 height 11
type input "Cocoa Liquor"
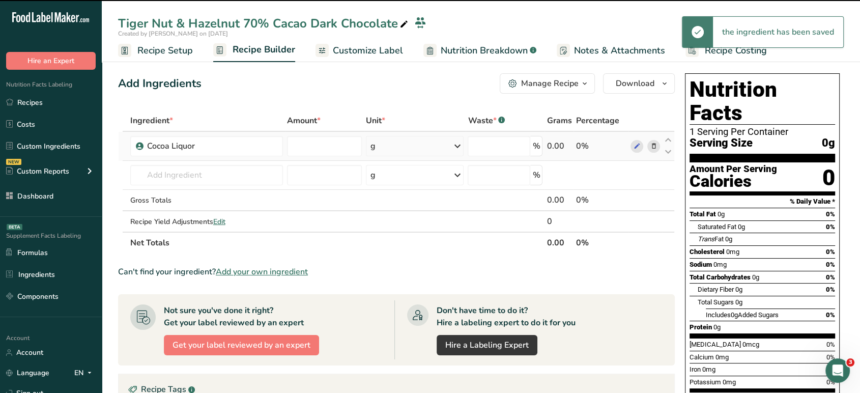
type input "0"
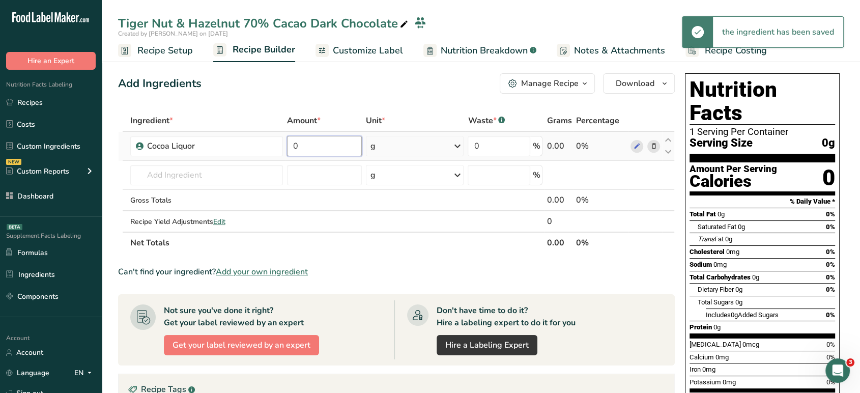
click at [328, 140] on input "0" at bounding box center [324, 146] width 74 height 20
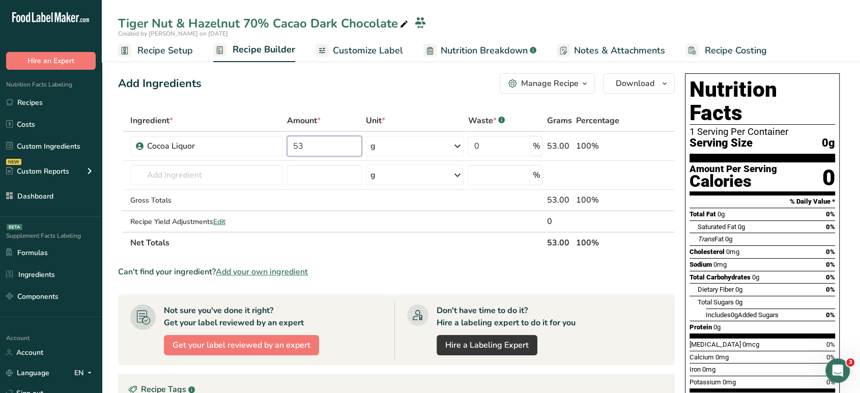
type input "53"
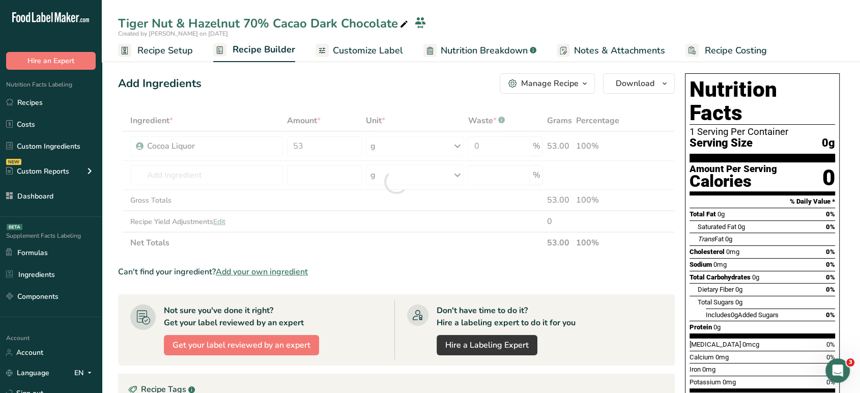
click at [322, 92] on div "Add Ingredients Manage Recipe Delete Recipe Duplicate Recipe Scale Recipe Save …" at bounding box center [396, 83] width 557 height 20
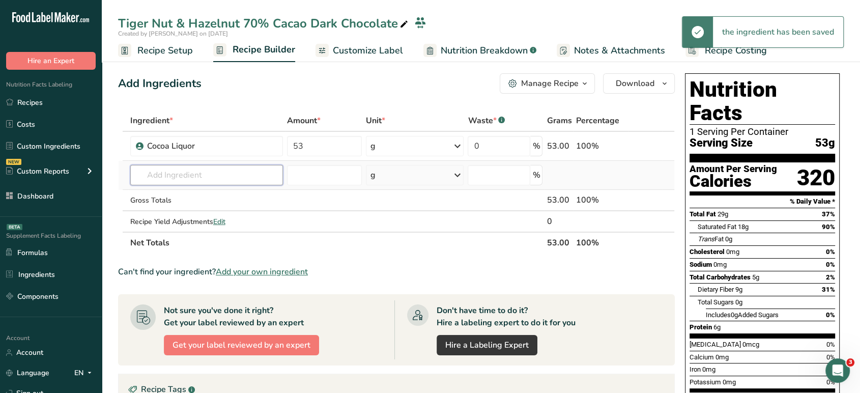
click at [260, 174] on input "text" at bounding box center [206, 175] width 153 height 20
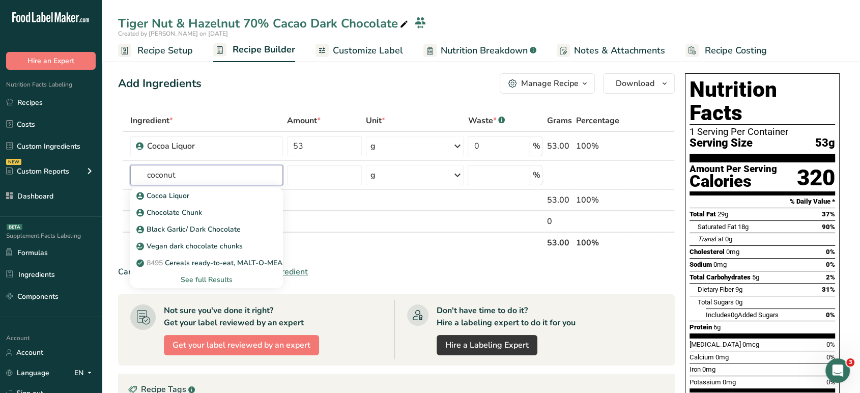
type input "coconut"
type input "coconut sugar"
click at [220, 214] on div "Coconut Sugar" at bounding box center [198, 212] width 121 height 11
type input "Coconut Sugar"
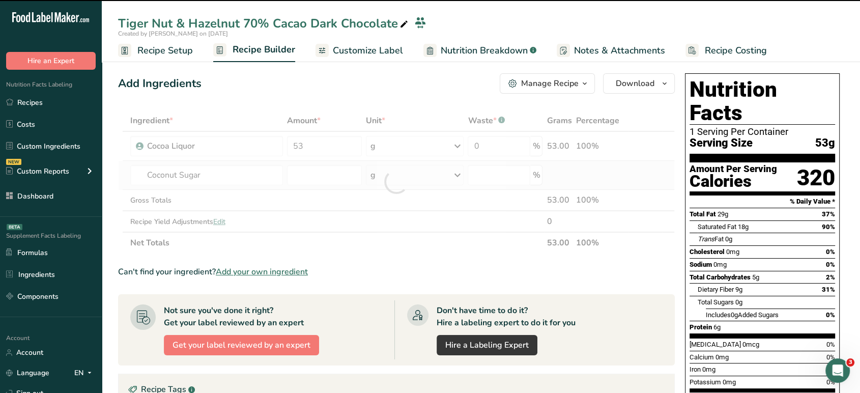
type input "0"
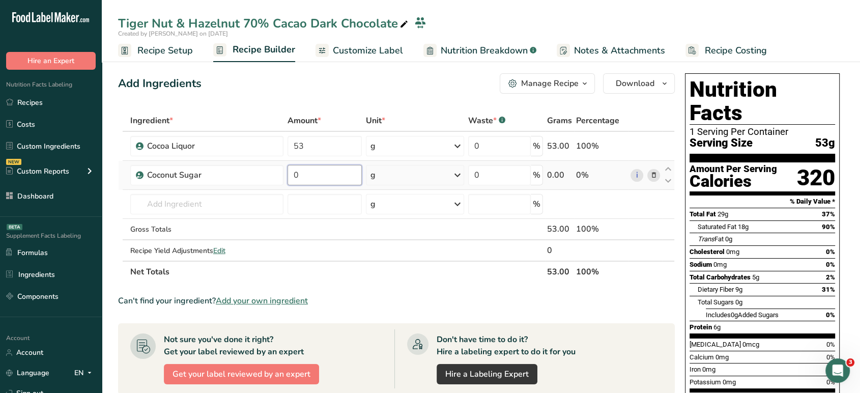
click at [337, 169] on input "0" at bounding box center [324, 175] width 74 height 20
type input "25"
click at [328, 107] on div "Add Ingredients Manage Recipe Delete Recipe Duplicate Recipe Scale Recipe Save …" at bounding box center [399, 355] width 563 height 573
click at [259, 201] on input "text" at bounding box center [207, 204] width 154 height 20
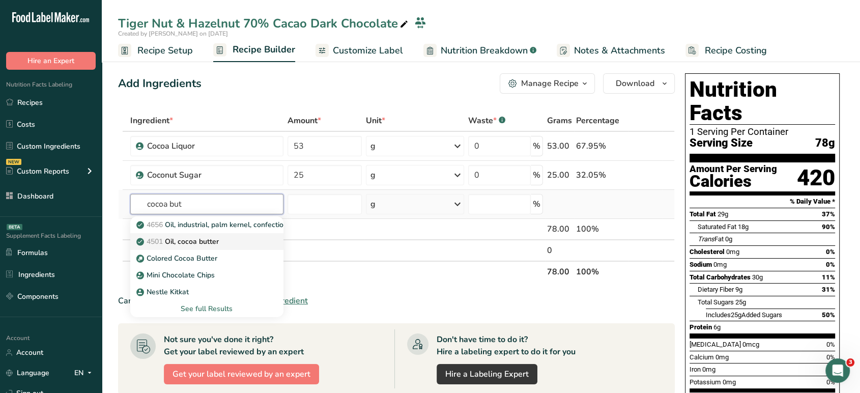
type input "cocoa but"
click at [239, 237] on div "4501 Oil, cocoa butter" at bounding box center [198, 241] width 121 height 11
type input "Oil, cocoa butter"
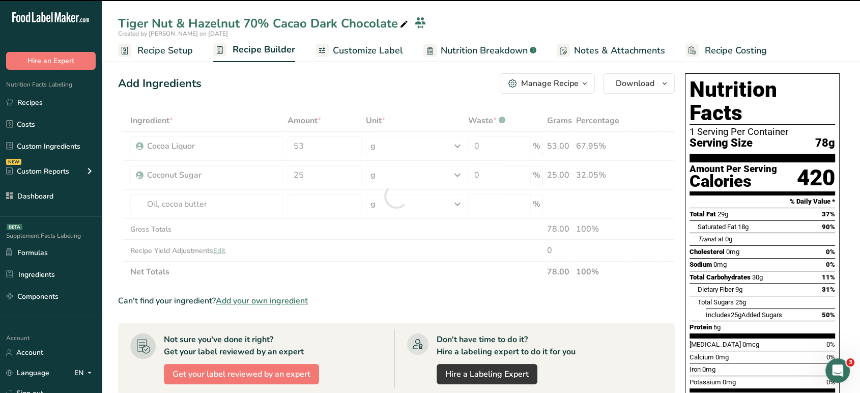
type input "0"
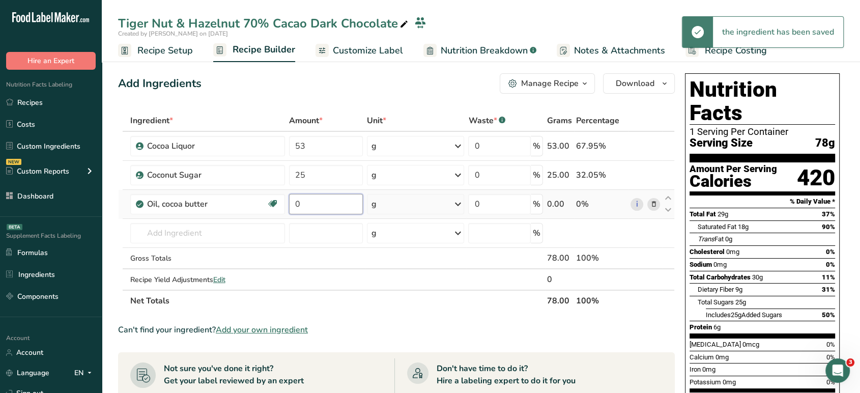
click at [331, 201] on input "0" at bounding box center [326, 204] width 74 height 20
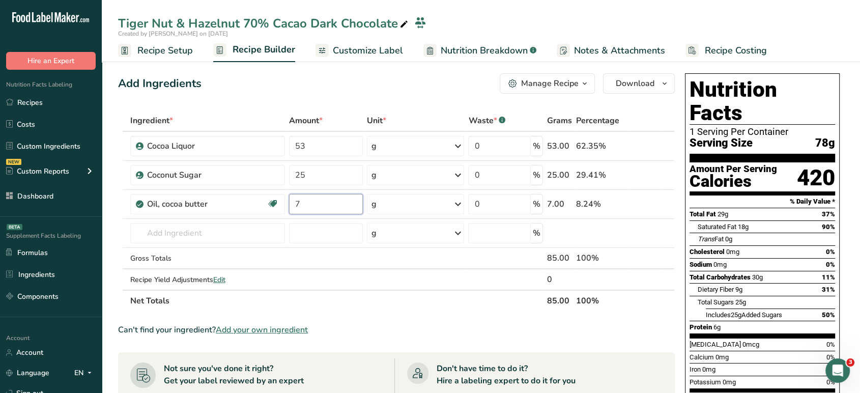
type input "7"
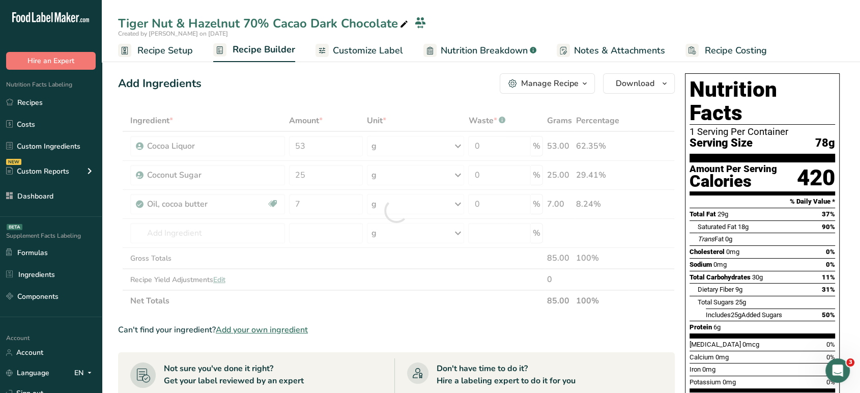
click at [322, 106] on div "Add Ingredients Manage Recipe Delete Recipe Duplicate Recipe Scale Recipe Save …" at bounding box center [399, 370] width 563 height 602
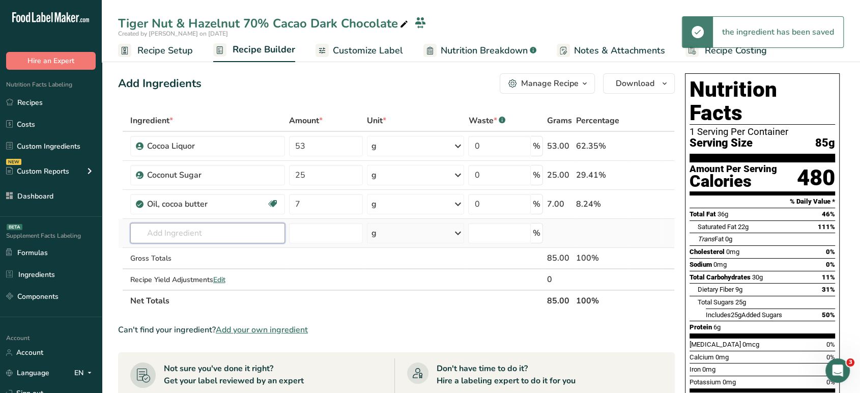
click at [249, 229] on input "text" at bounding box center [207, 233] width 155 height 20
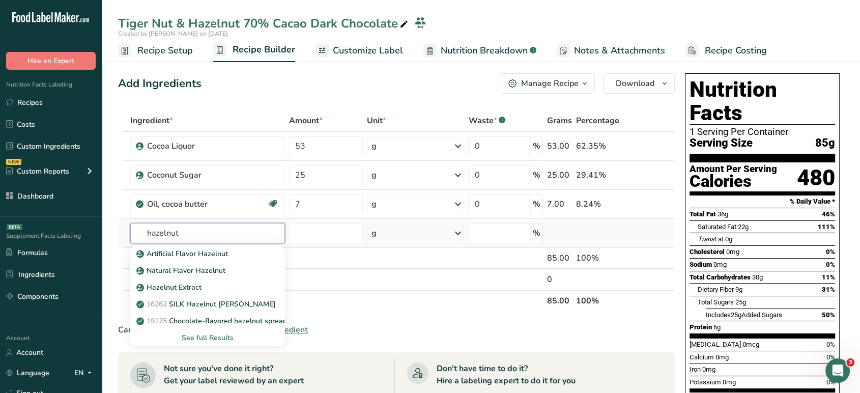
type input "hazelnut"
click at [222, 340] on div "See full Results" at bounding box center [207, 337] width 138 height 11
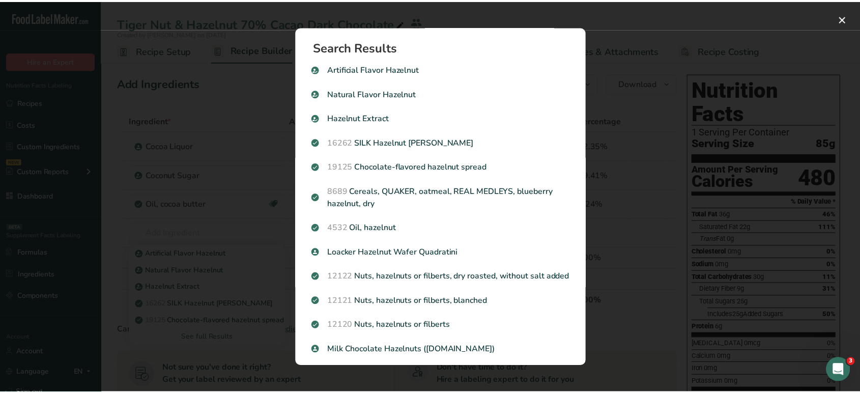
scroll to position [57, 0]
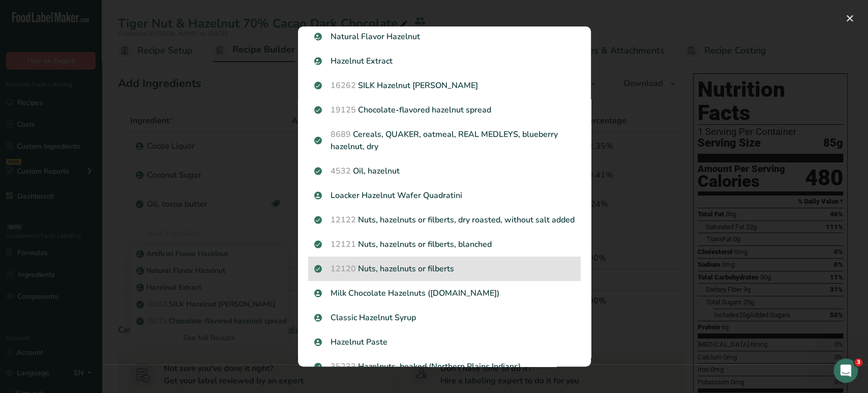
click at [533, 275] on p "12120 Nuts, hazelnuts or filberts" at bounding box center [444, 269] width 260 height 12
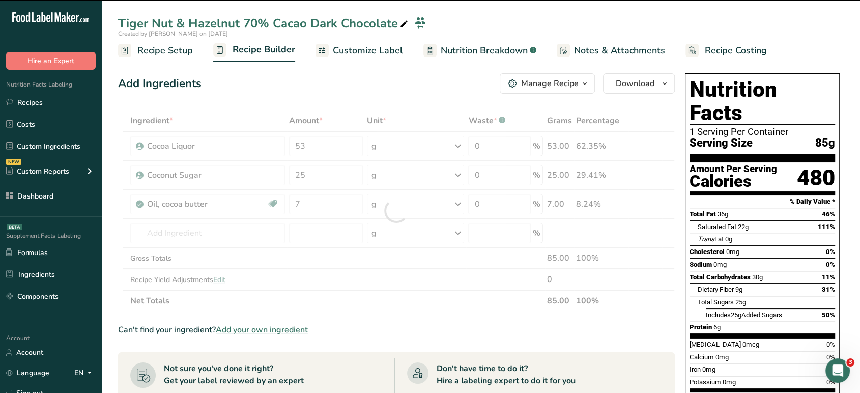
type input "0"
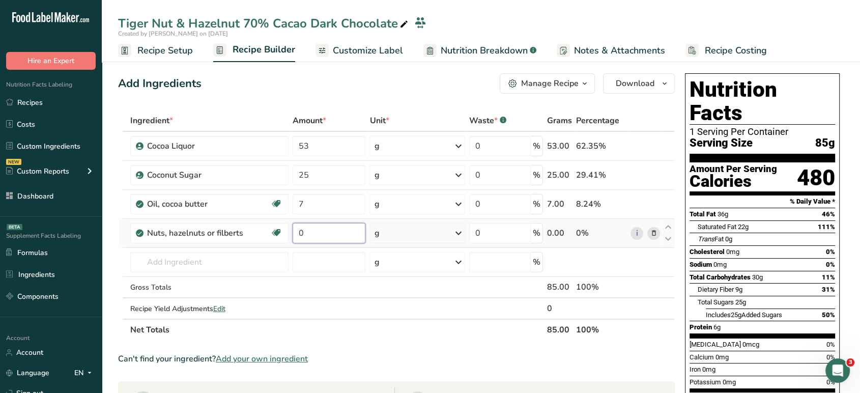
click at [311, 225] on input "0" at bounding box center [329, 233] width 73 height 20
type input "12"
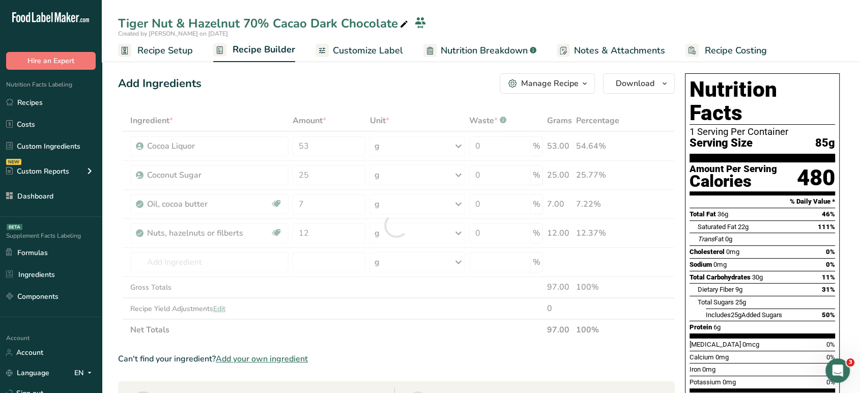
click at [346, 95] on div "Add Ingredients Manage Recipe Delete Recipe Duplicate Recipe Scale Recipe Save …" at bounding box center [399, 384] width 563 height 631
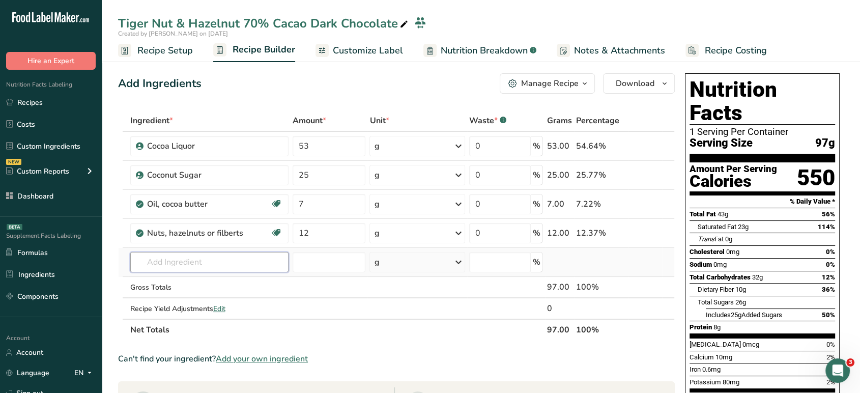
click at [232, 263] on input "text" at bounding box center [209, 262] width 158 height 20
type input "tiger nut"
click at [305, 362] on span "Add your own ingredient" at bounding box center [262, 359] width 92 height 12
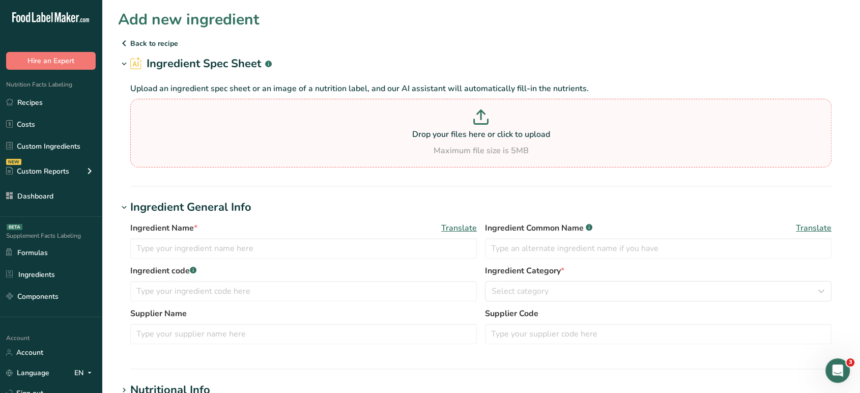
click at [408, 156] on div "Maximum file size is 5MB" at bounding box center [481, 150] width 696 height 12
click at [408, 156] on input "Drop your files here or click to upload Maximum file size is 5MB" at bounding box center [480, 133] width 701 height 69
type input "C:\fakepath\Calories in Tigernut Flour - Google Chrome 8_30_2025 2_38_10 PM.png"
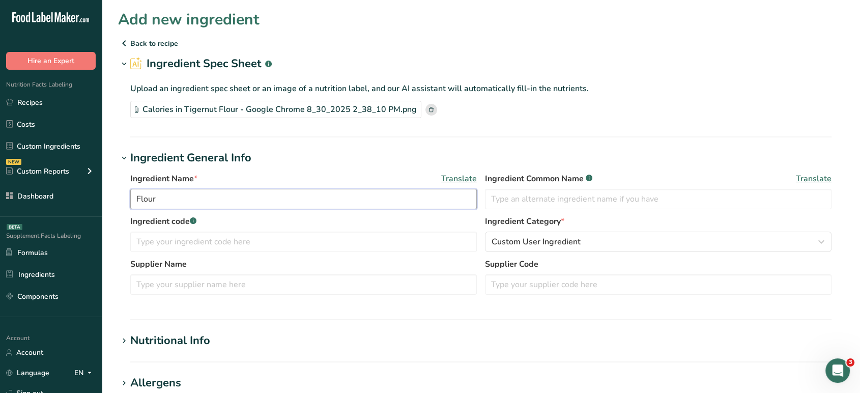
click at [328, 201] on input "Flour" at bounding box center [303, 199] width 346 height 20
type input "F"
type input "Tigernut Powder"
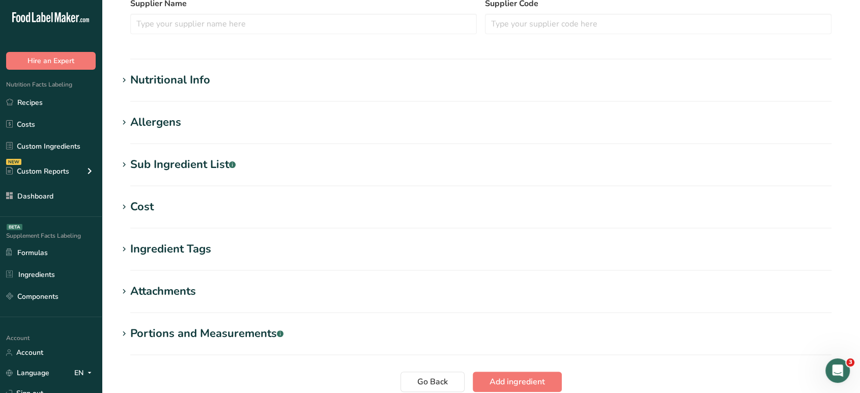
scroll to position [308, 0]
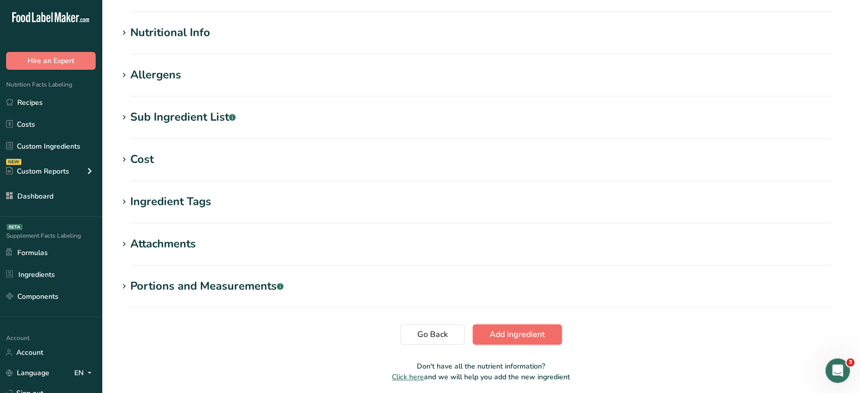
click at [516, 328] on span "Add ingredient" at bounding box center [516, 334] width 55 height 12
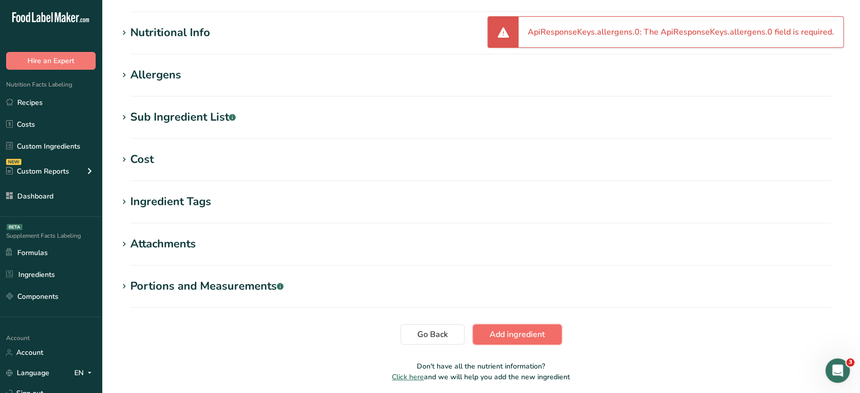
click at [502, 340] on button "Add ingredient" at bounding box center [517, 334] width 89 height 20
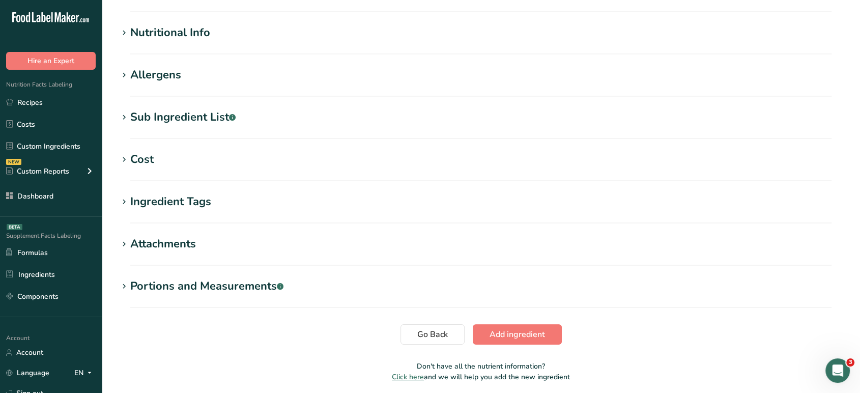
drag, startPoint x: 867, startPoint y: 162, endPoint x: 172, endPoint y: 73, distance: 700.6
click at [172, 73] on div "Allergens" at bounding box center [155, 75] width 51 height 17
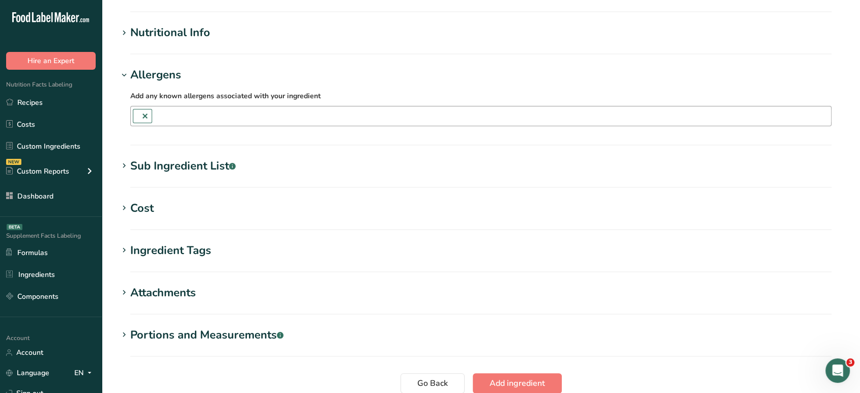
click at [144, 116] on link at bounding box center [145, 116] width 8 height 8
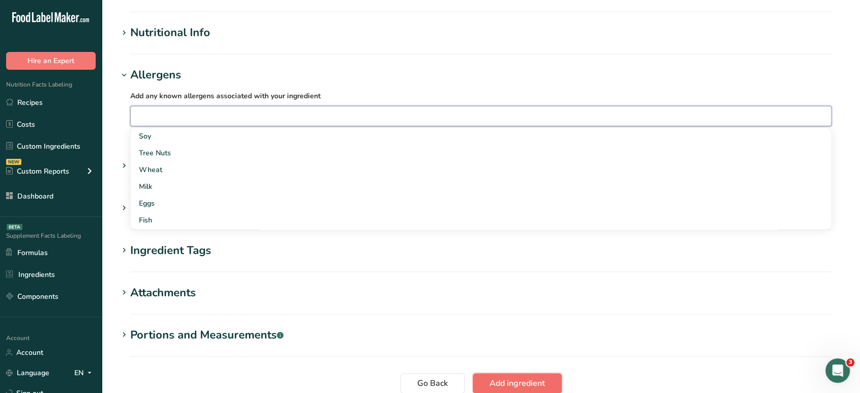
click at [510, 390] on button "Add ingredient" at bounding box center [517, 383] width 89 height 20
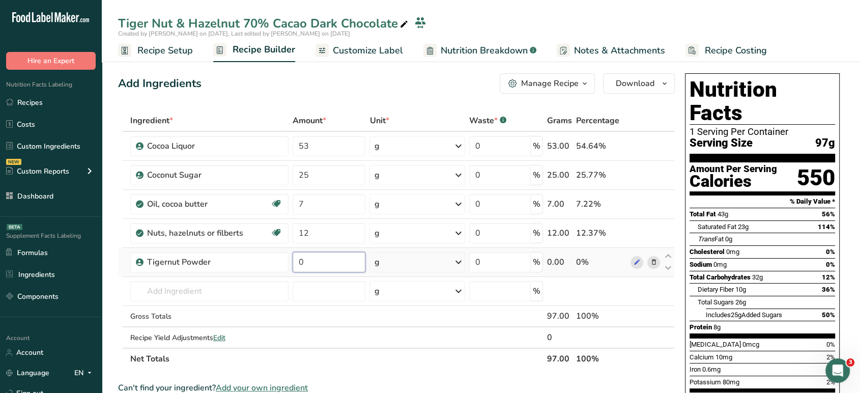
click at [327, 264] on input "0" at bounding box center [329, 262] width 73 height 20
type input "3"
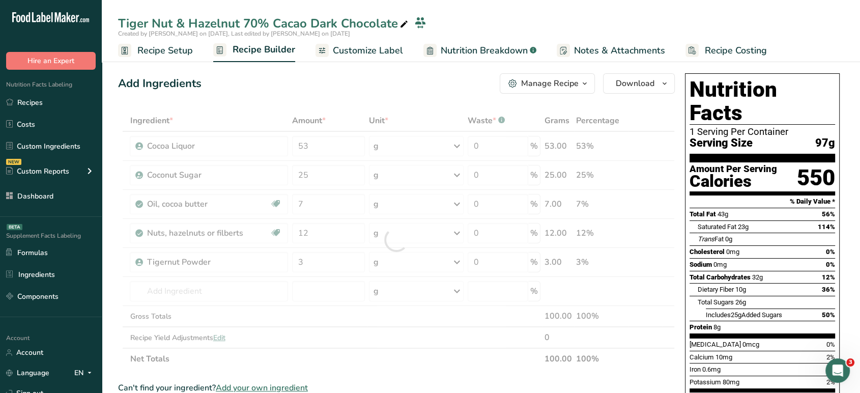
click at [373, 99] on div "Add Ingredients Manage Recipe Delete Recipe Duplicate Recipe Scale Recipe Save …" at bounding box center [399, 399] width 563 height 660
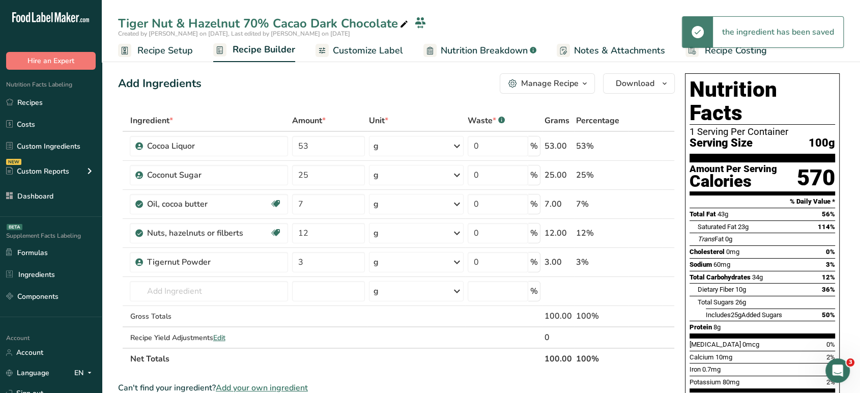
click at [179, 57] on link "Recipe Setup" at bounding box center [155, 50] width 75 height 23
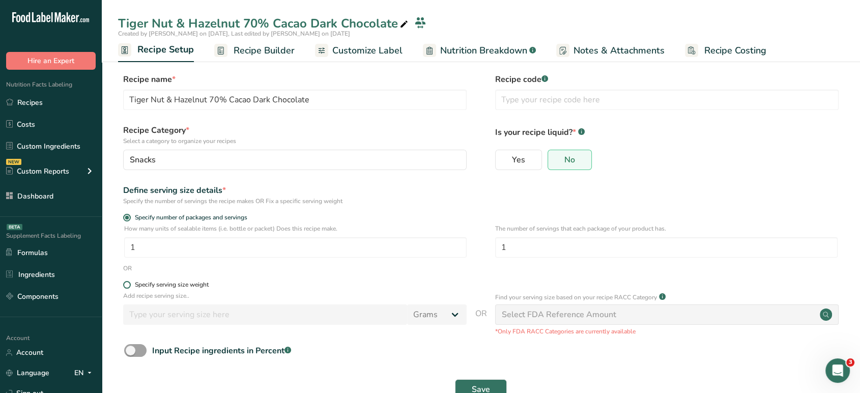
click at [127, 285] on span at bounding box center [127, 285] width 8 height 8
click at [127, 285] on input "Specify serving size weight" at bounding box center [126, 284] width 7 height 7
radio input "true"
radio input "false"
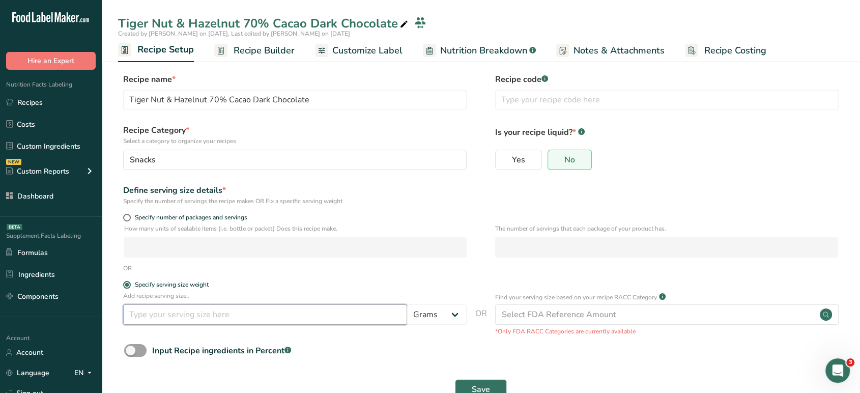
click at [162, 317] on input "number" at bounding box center [265, 314] width 284 height 20
type input "27"
click at [473, 383] on button "Save" at bounding box center [481, 389] width 52 height 20
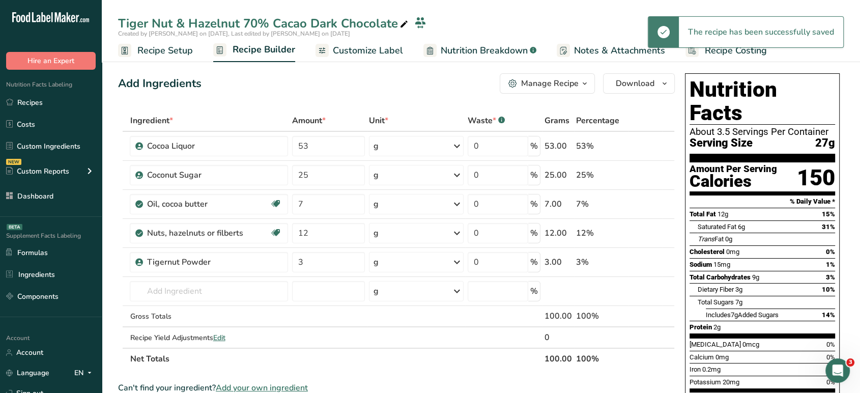
click at [388, 51] on span "Customize Label" at bounding box center [368, 51] width 70 height 14
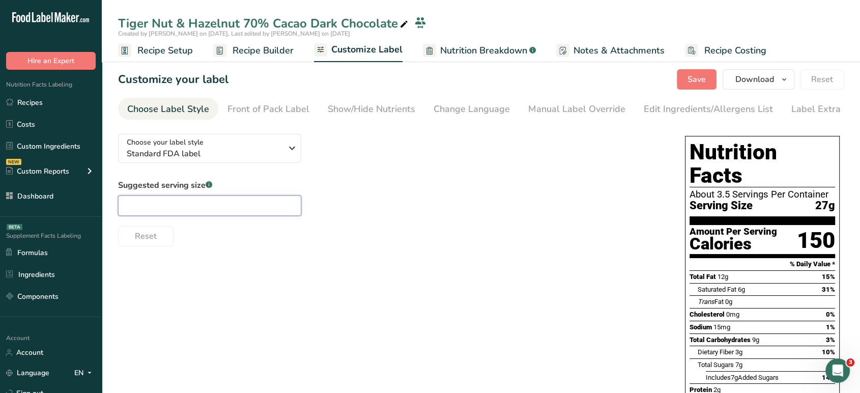
click at [233, 198] on input "text" at bounding box center [209, 205] width 183 height 20
type input "4 pieces"
click at [663, 106] on div "Edit Ingredients/Allergens List" at bounding box center [708, 109] width 129 height 14
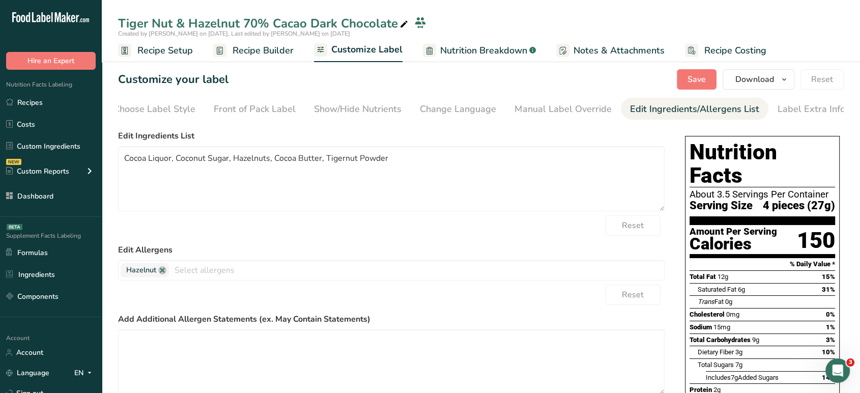
click at [562, 96] on section "Customize your label Save Download Choose what to show on your downloaded label…" at bounding box center [481, 297] width 758 height 488
click at [558, 111] on div "Manual Label Override" at bounding box center [562, 109] width 97 height 14
type input "4 pieces (27g)"
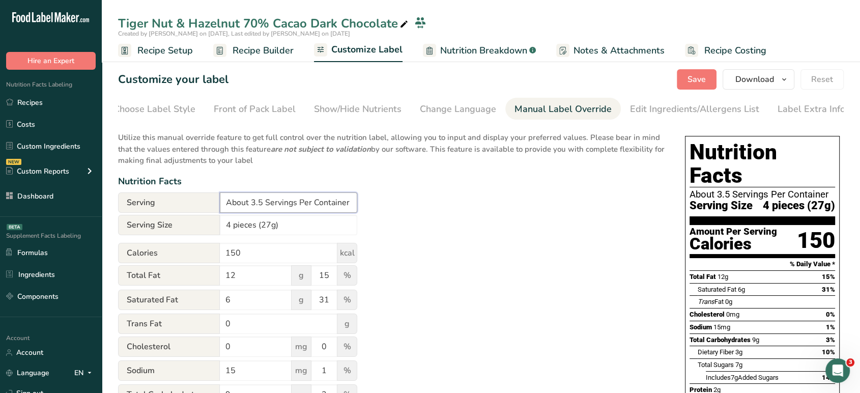
click at [265, 201] on input "About 3.5 Servings Per Container" at bounding box center [288, 202] width 137 height 20
type input "1 Serving Per Container"
click at [651, 111] on div "Edit Ingredients/Allergens List" at bounding box center [694, 109] width 129 height 14
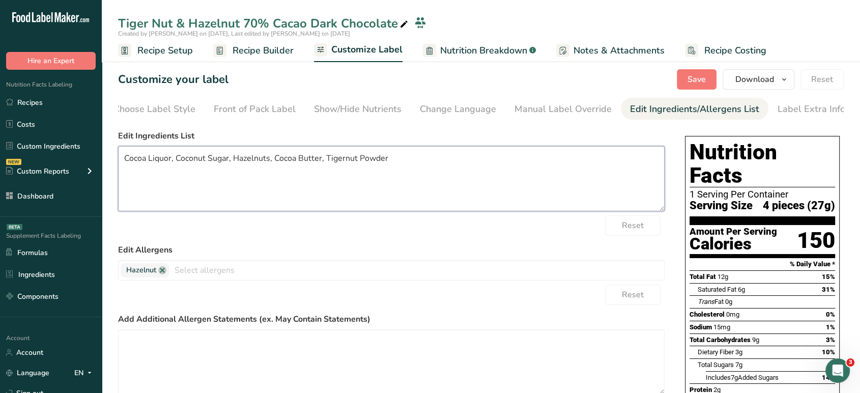
click at [125, 161] on textarea "Cocoa Liquor, Coconut Sugar, Hazelnuts, Cocoa Butter, Tigernut Powder" at bounding box center [391, 178] width 546 height 65
click at [207, 159] on textarea "Organic Cocoa Liquor, Coconut Sugar, Hazelnuts, Cocoa Butter, Tigernut Powder" at bounding box center [391, 178] width 546 height 65
click at [374, 161] on textarea "Organic Cocoa Liquor, Organic Unrefined Coconut Sugar, Hazelnuts, Cocoa Butter,…" at bounding box center [391, 178] width 546 height 65
type textarea "Organic Cocoa Liquor, Organic Unrefined Coconut Sugar, Hazelnuts, Organic Cocoa…"
click at [695, 83] on span "Save" at bounding box center [696, 79] width 18 height 12
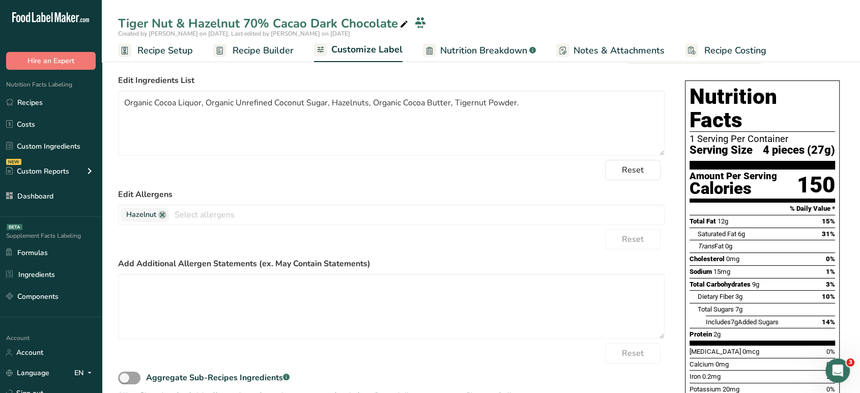
scroll to position [0, 0]
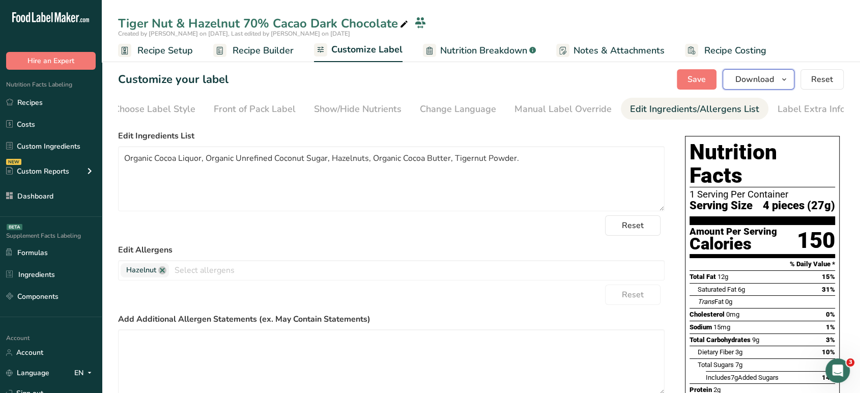
click at [773, 79] on span "Download" at bounding box center [754, 79] width 39 height 12
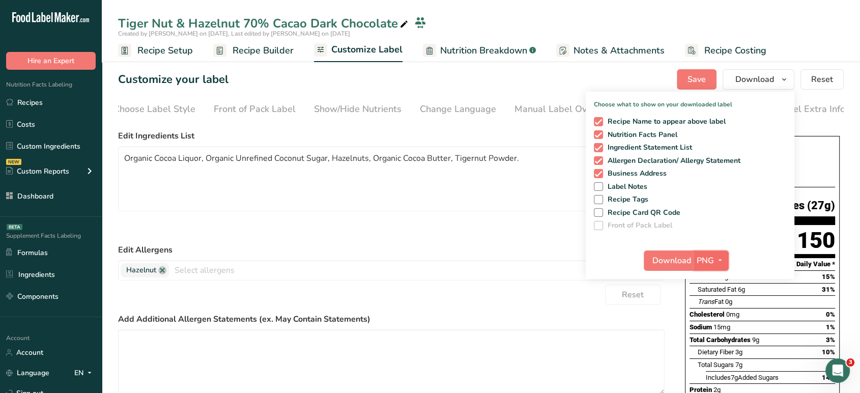
click at [711, 264] on span "PNG" at bounding box center [705, 260] width 17 height 12
click at [713, 331] on link "PDF" at bounding box center [712, 331] width 33 height 17
click at [668, 262] on span "Download" at bounding box center [672, 260] width 39 height 12
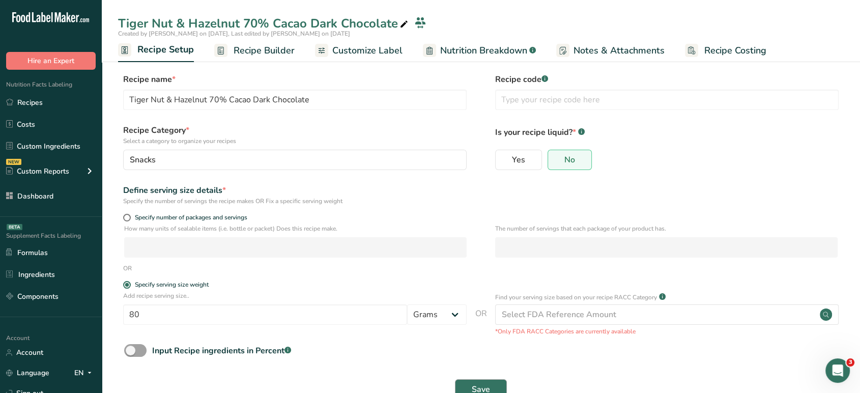
type input "80"
click at [489, 383] on button "Save" at bounding box center [481, 389] width 52 height 20
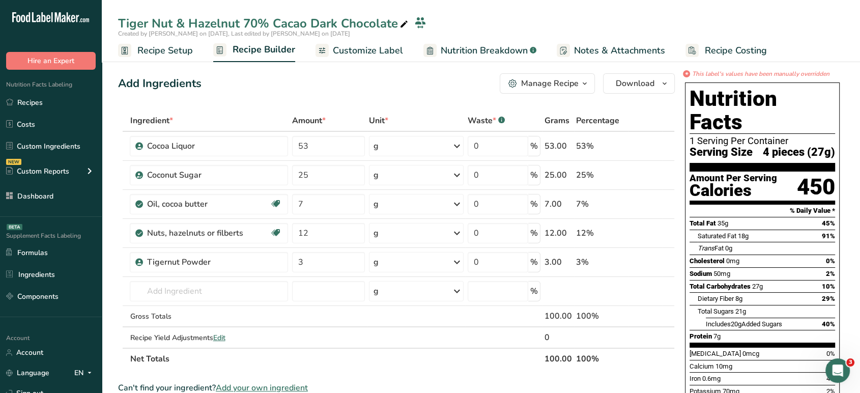
click at [379, 54] on span "Customize Label" at bounding box center [368, 51] width 70 height 14
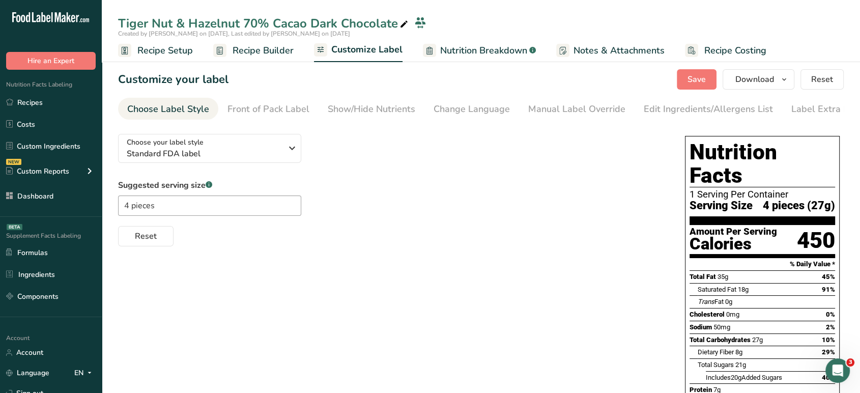
click at [264, 69] on div "Customize your label Save Download Choose what to show on your downloaded label…" at bounding box center [481, 79] width 726 height 20
click at [187, 47] on span "Recipe Setup" at bounding box center [164, 51] width 55 height 14
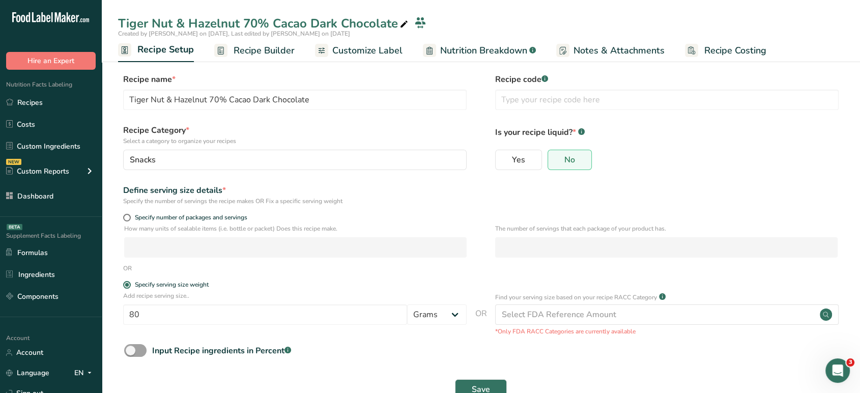
click at [281, 51] on span "Recipe Builder" at bounding box center [264, 51] width 61 height 14
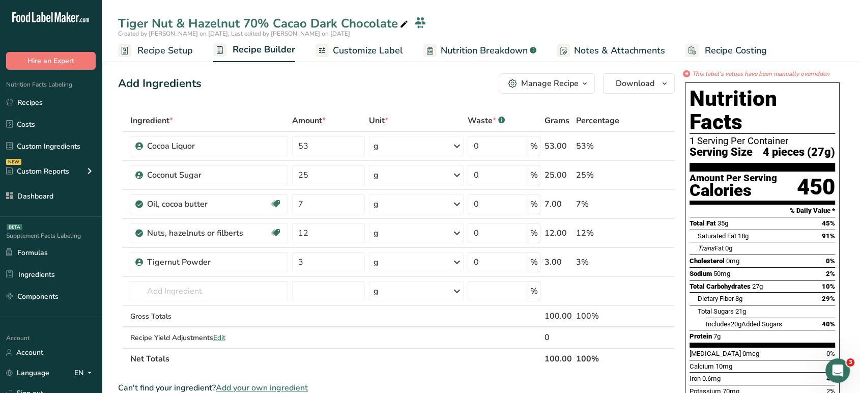
click at [375, 53] on span "Customize Label" at bounding box center [368, 51] width 70 height 14
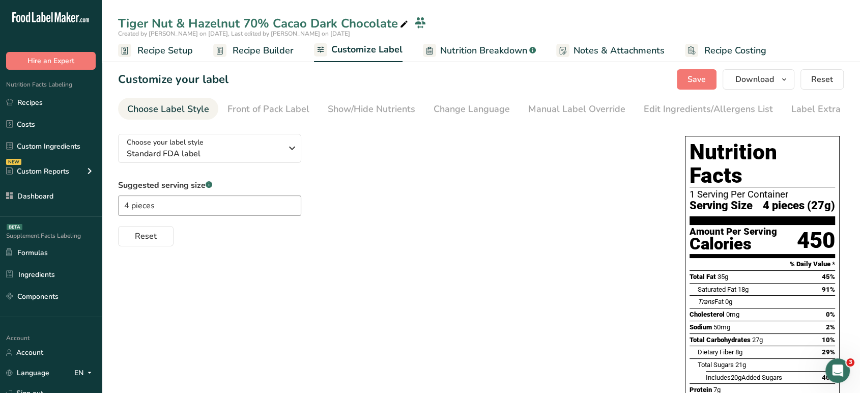
click at [579, 120] on nav "Choose Label Style Front of Pack Label Show/Hide Nutrients Change Language Manu…" at bounding box center [481, 109] width 726 height 22
click at [559, 102] on div "Manual Label Override" at bounding box center [576, 109] width 97 height 14
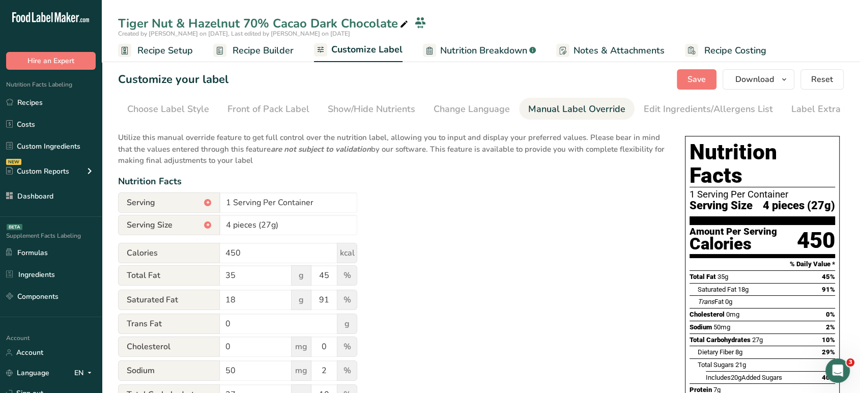
scroll to position [0, 14]
drag, startPoint x: 200, startPoint y: 237, endPoint x: 208, endPoint y: 227, distance: 12.3
click at [208, 227] on span "Serving Size *" at bounding box center [169, 225] width 102 height 20
click at [251, 228] on input "4 pieces (27g)" at bounding box center [288, 225] width 137 height 20
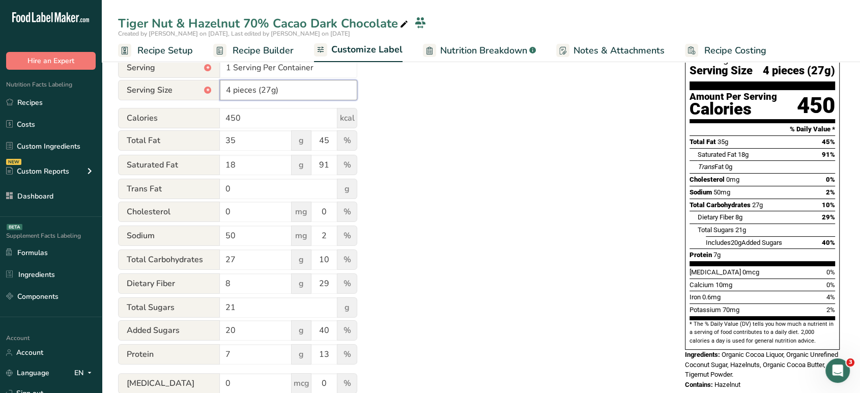
scroll to position [249, 0]
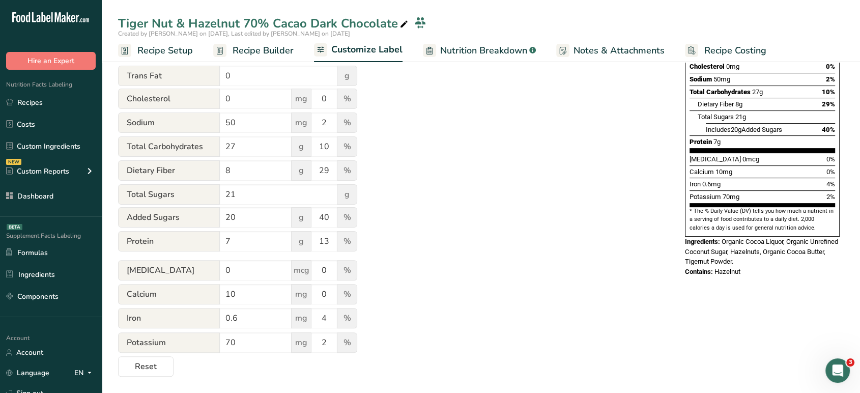
click at [158, 381] on section "Customize your label Save Download Choose what to show on your downloaded label…" at bounding box center [481, 99] width 758 height 588
click at [159, 373] on button "Reset" at bounding box center [145, 366] width 55 height 20
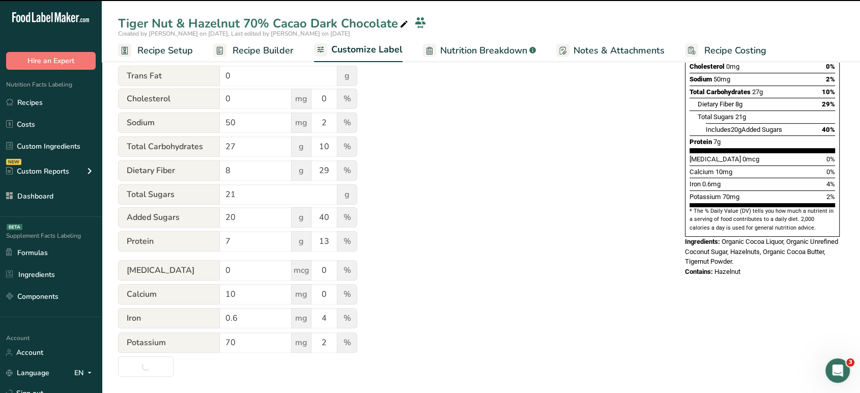
type input "About 1 Serving Per Container"
type input "4 pieces (80g)"
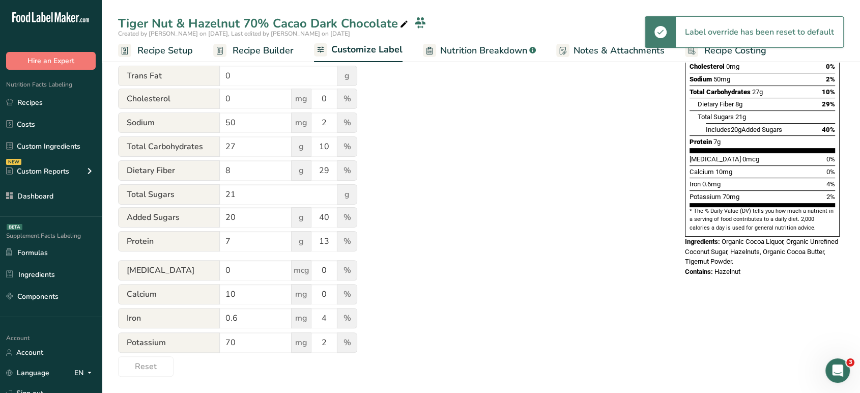
scroll to position [0, 0]
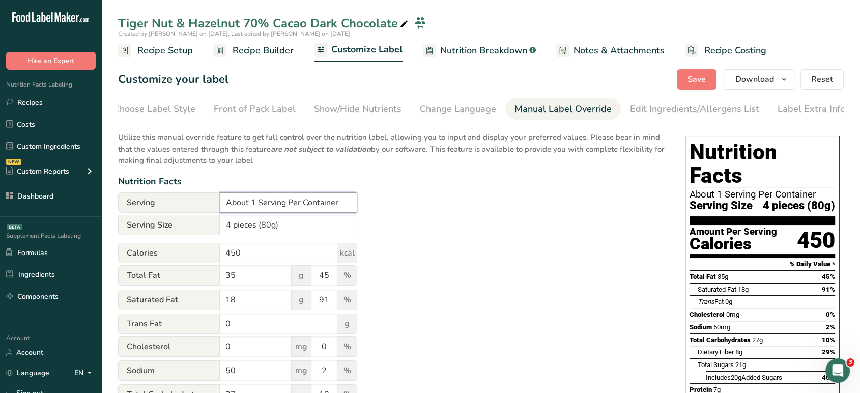
drag, startPoint x: 253, startPoint y: 205, endPoint x: 184, endPoint y: 207, distance: 69.2
click at [184, 207] on div "Serving About 1 Serving Per Container" at bounding box center [237, 202] width 239 height 20
type input "1 Serving Per Container"
click at [165, 107] on div "Choose Label Style" at bounding box center [154, 109] width 82 height 14
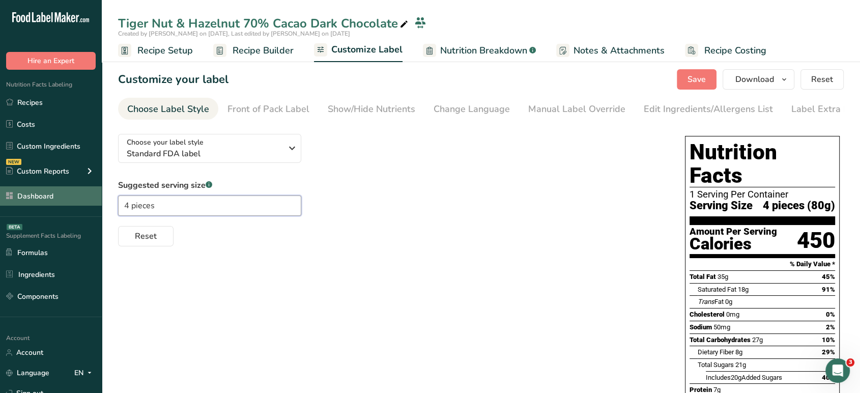
drag, startPoint x: 172, startPoint y: 207, endPoint x: 88, endPoint y: 201, distance: 84.6
click at [88, 201] on div ".a-20{fill:#fff;} Hire an Expert Nutrition Facts Labeling Recipes Costs Custom …" at bounding box center [430, 275] width 860 height 551
type input "2.8 oz"
click at [701, 72] on button "Save" at bounding box center [697, 79] width 40 height 20
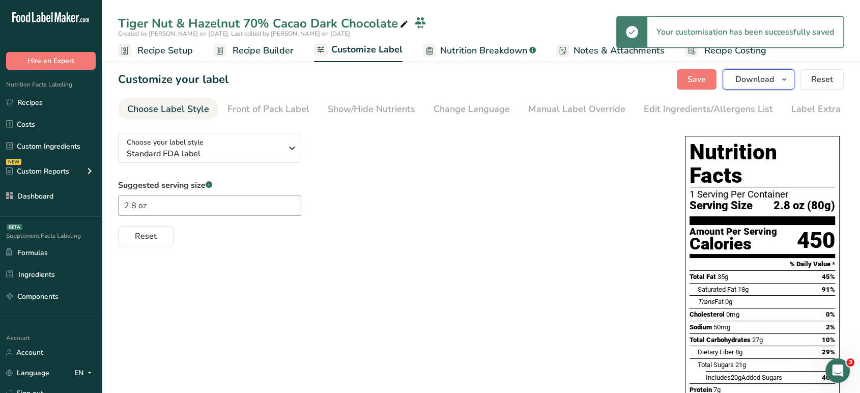
click at [775, 81] on button "Download" at bounding box center [758, 79] width 72 height 20
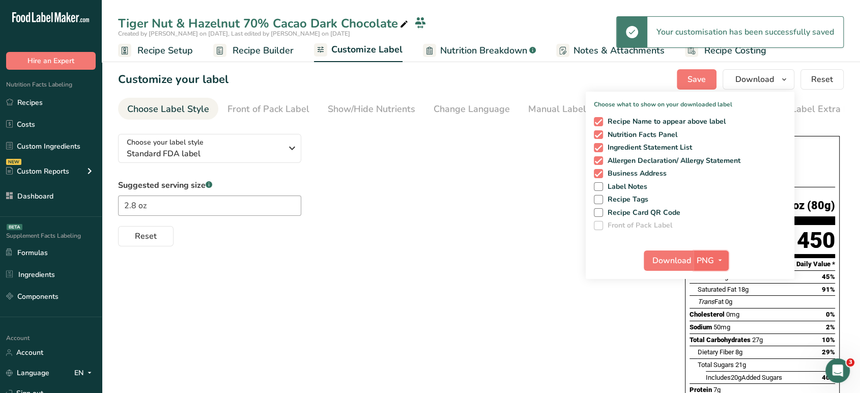
click at [704, 257] on span "PNG" at bounding box center [705, 260] width 17 height 12
click at [708, 325] on link "PDF" at bounding box center [712, 331] width 33 height 17
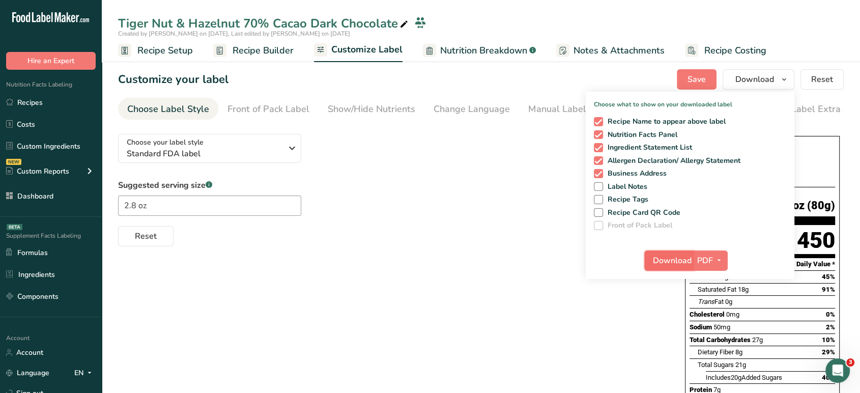
click at [677, 264] on span "Download" at bounding box center [672, 260] width 39 height 12
